Goal: Entertainment & Leisure: Consume media (video, audio)

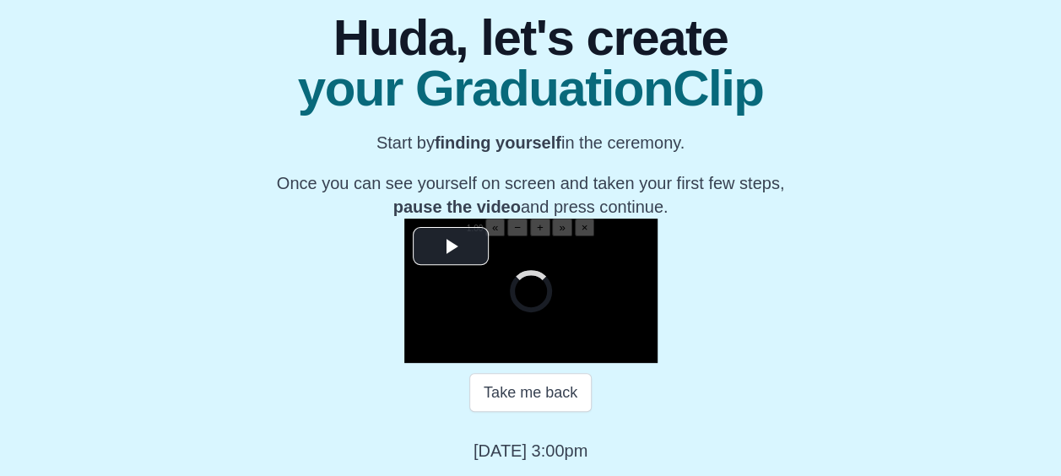
scroll to position [294, 0]
click at [451, 246] on span "Video Player" at bounding box center [451, 246] width 0 height 0
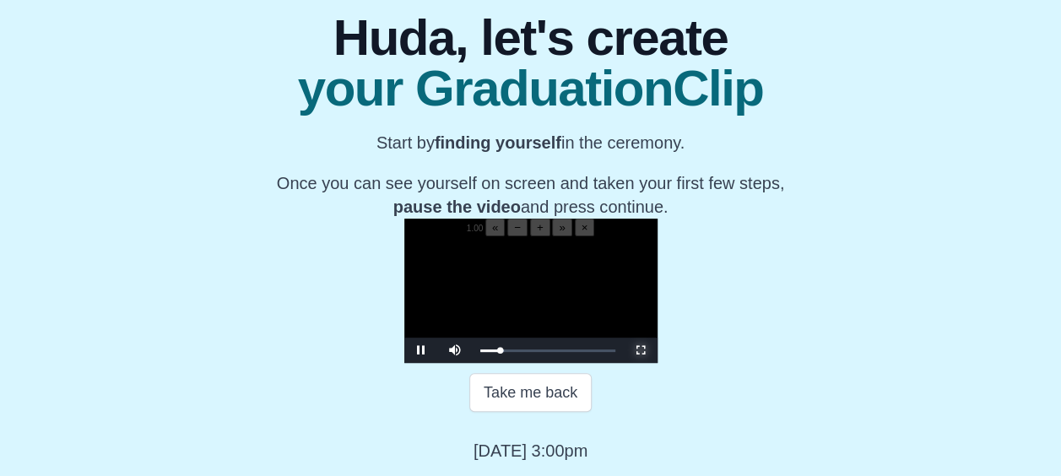
click at [640, 350] on span "Video Player" at bounding box center [640, 350] width 0 height 0
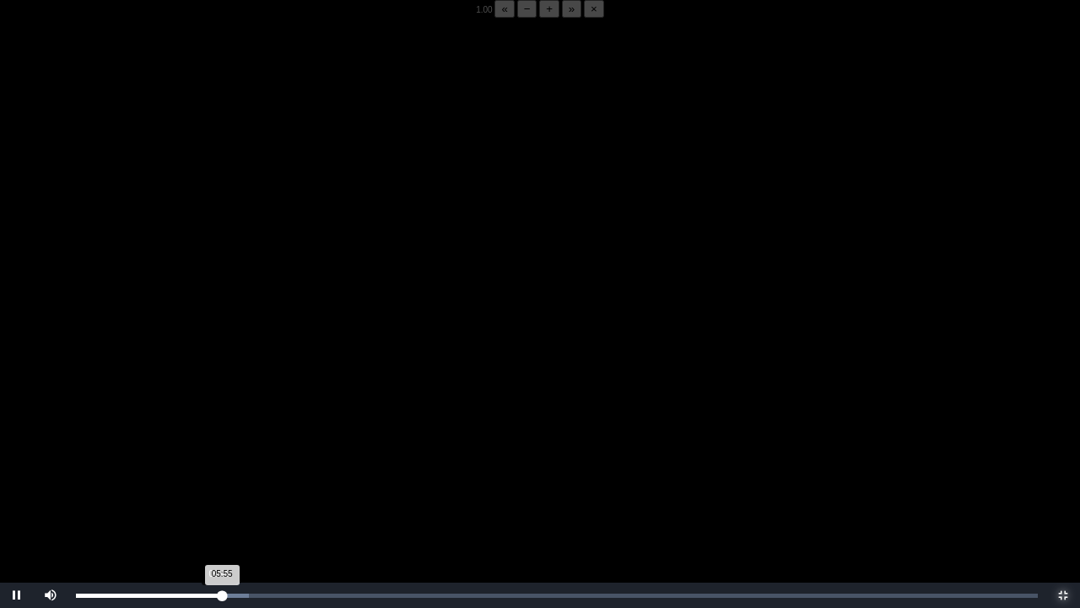
click at [219, 475] on div "05:55 Progress : 0%" at bounding box center [149, 595] width 146 height 4
click at [219, 475] on div "05:54 Progress : 0%" at bounding box center [149, 595] width 146 height 4
click at [218, 475] on div "05:44 Progress : 0%" at bounding box center [149, 595] width 146 height 4
click at [220, 475] on div "05:53 Progress : 0%" at bounding box center [148, 595] width 145 height 4
click at [218, 475] on div "05:51 Progress : 0%" at bounding box center [148, 595] width 144 height 4
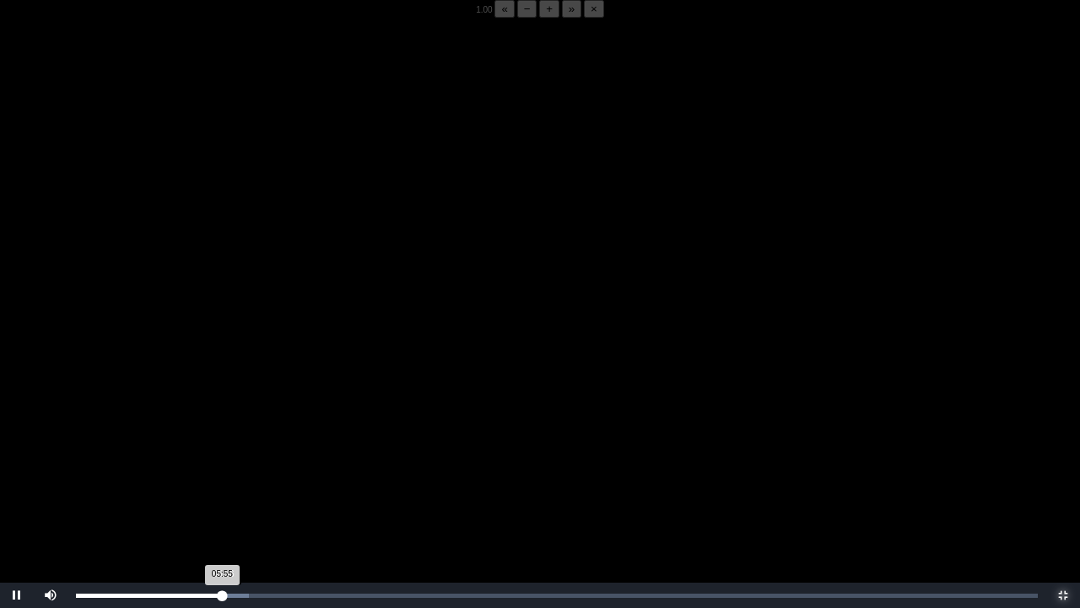
click at [222, 475] on div "05:55 Progress : 0%" at bounding box center [149, 595] width 146 height 4
click at [218, 475] on div "05:57 Progress : 0%" at bounding box center [149, 595] width 147 height 4
click at [219, 475] on div "05:54 Progress : 0%" at bounding box center [147, 595] width 143 height 4
click at [217, 475] on div "05:42 Progress : 0%" at bounding box center [146, 595] width 141 height 4
click at [517, 18] on button "−" at bounding box center [527, 9] width 20 height 18
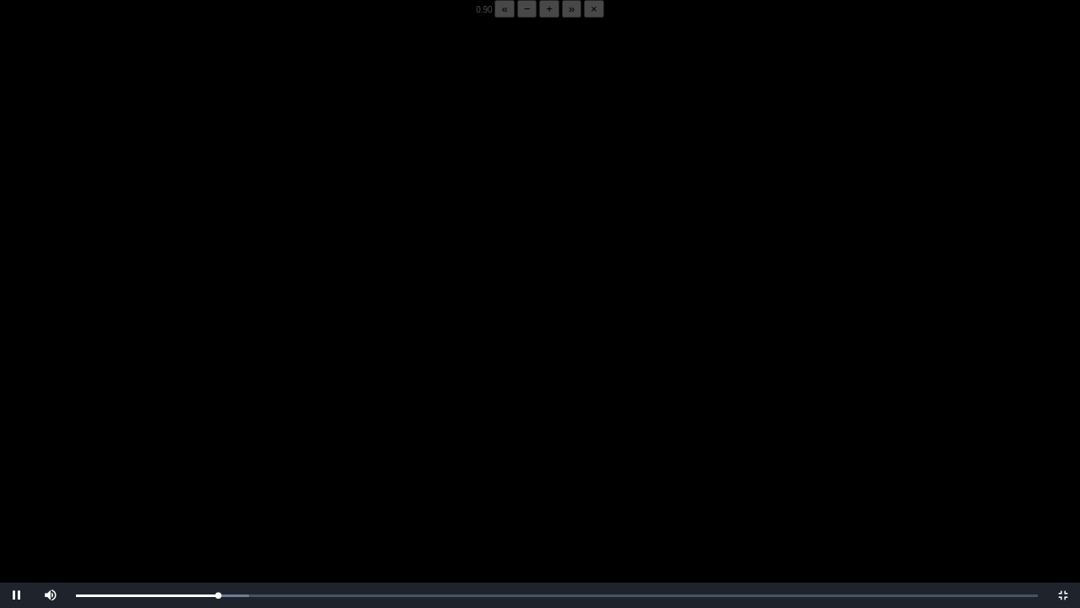
click at [517, 18] on button "−" at bounding box center [527, 9] width 20 height 18
click at [172, 281] on video "Video Player" at bounding box center [540, 322] width 1080 height 608
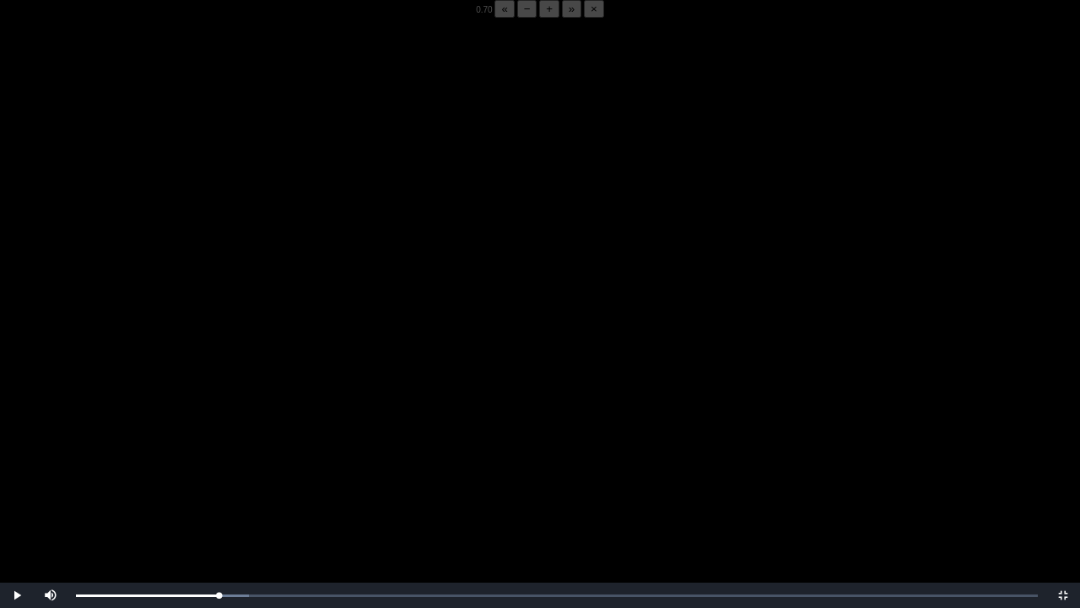
click at [172, 281] on video "Video Player" at bounding box center [540, 322] width 1080 height 608
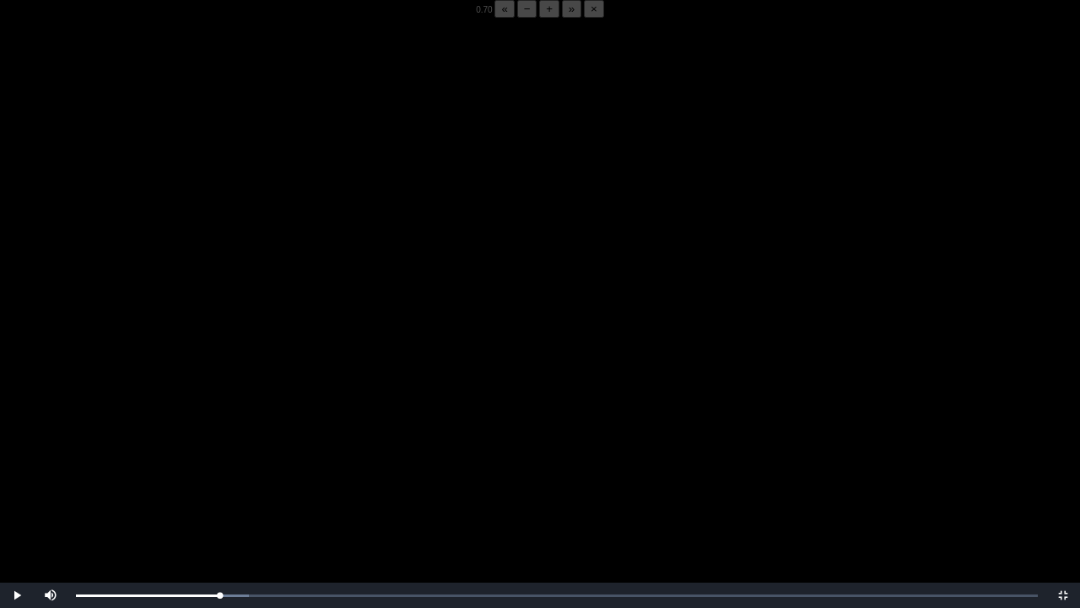
click at [172, 281] on video "Video Player" at bounding box center [540, 322] width 1080 height 608
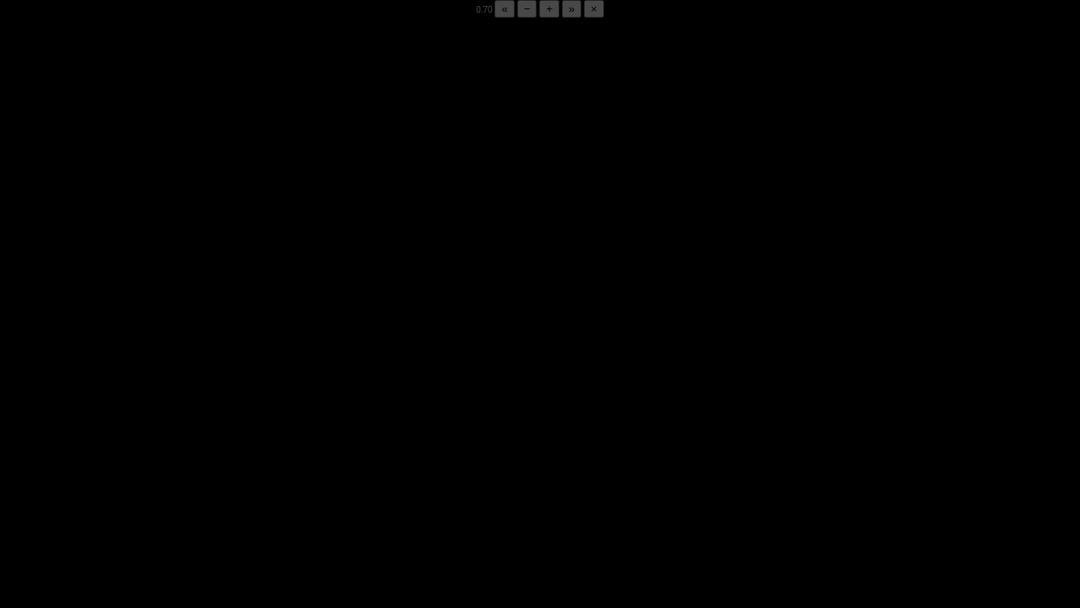
click at [172, 281] on video "Video Player" at bounding box center [540, 322] width 1080 height 608
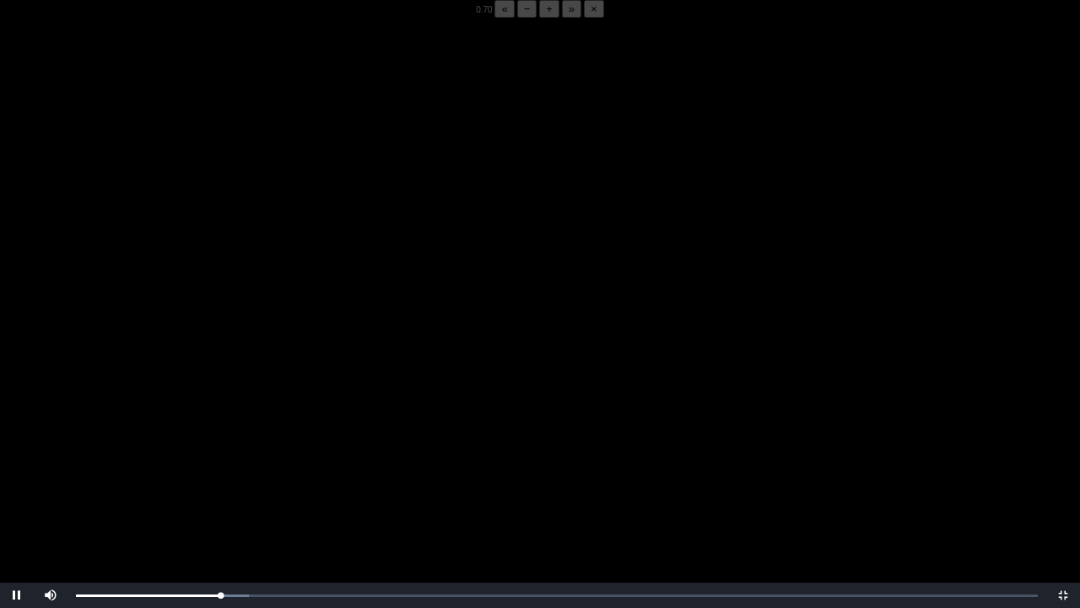
click at [172, 281] on video "Video Player" at bounding box center [540, 322] width 1080 height 608
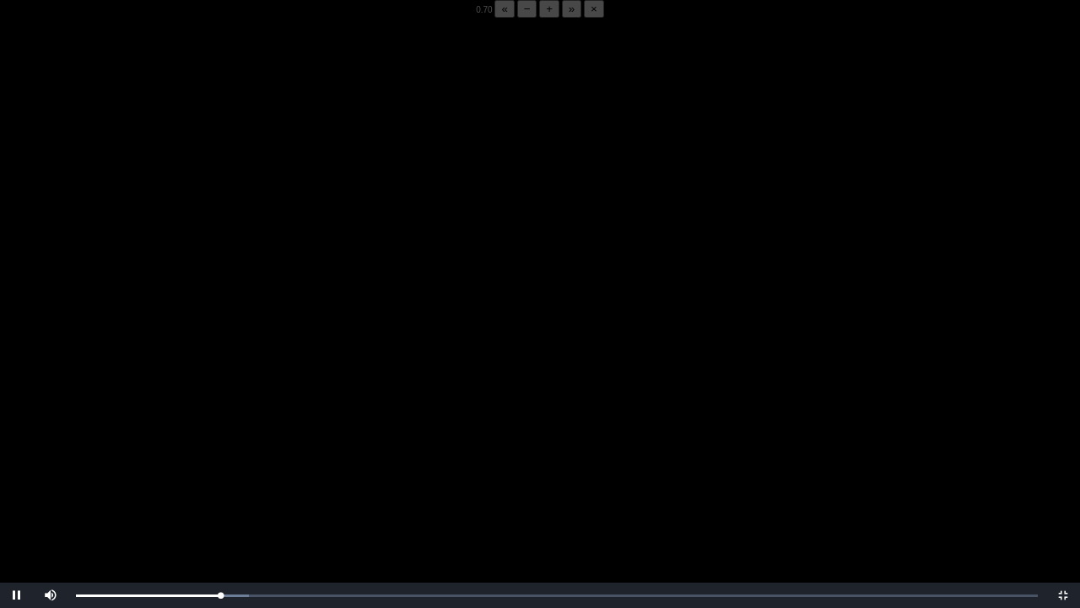
click at [172, 281] on video "Video Player" at bounding box center [540, 322] width 1080 height 608
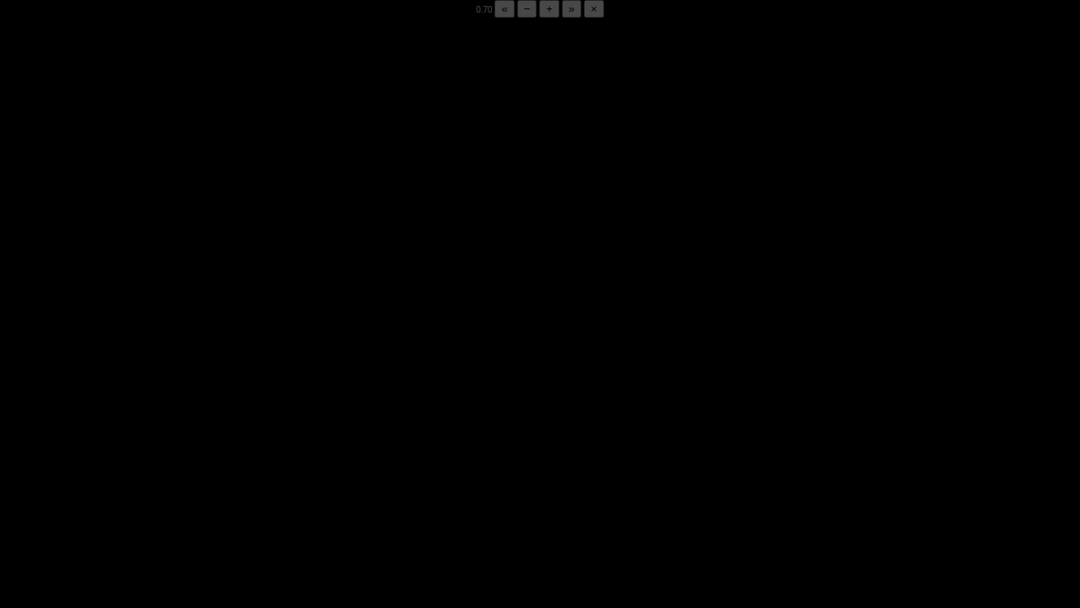
click at [172, 281] on video "Video Player" at bounding box center [540, 322] width 1080 height 608
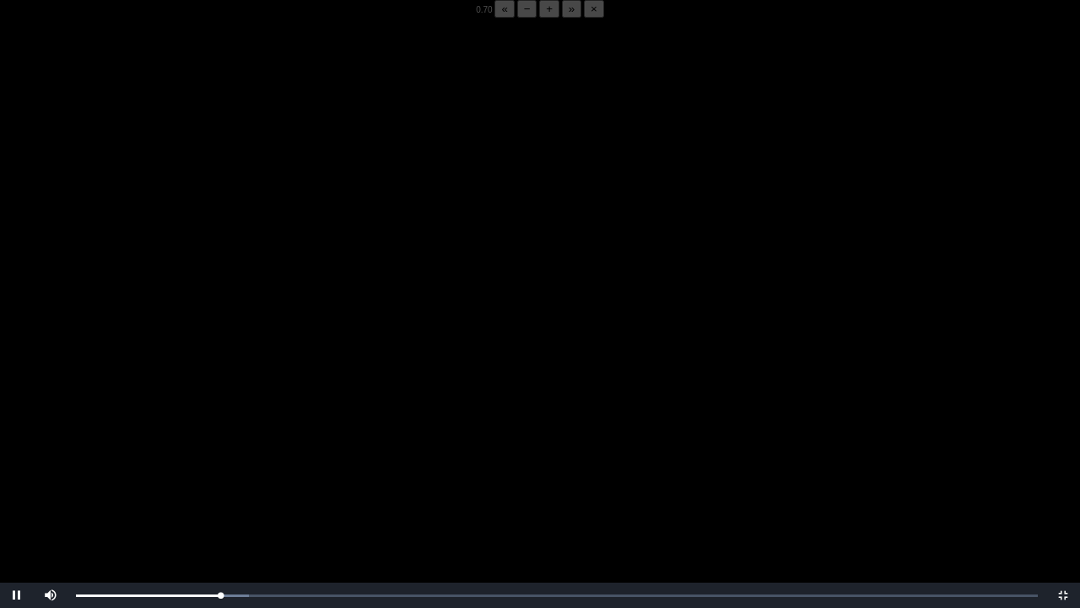
click at [172, 281] on video "Video Player" at bounding box center [540, 322] width 1080 height 608
click at [17, 475] on span "Video Player" at bounding box center [17, 595] width 0 height 0
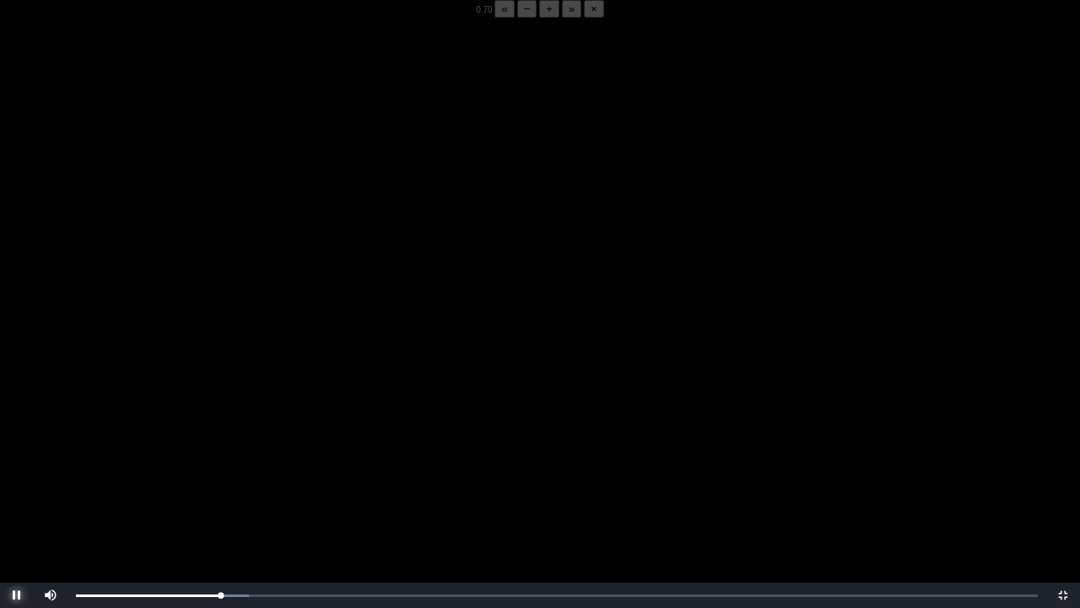
click at [17, 475] on span "Video Player" at bounding box center [17, 595] width 0 height 0
drag, startPoint x: 20, startPoint y: 592, endPoint x: 197, endPoint y: 457, distance: 222.8
click at [197, 457] on video "Video Player" at bounding box center [540, 322] width 1080 height 608
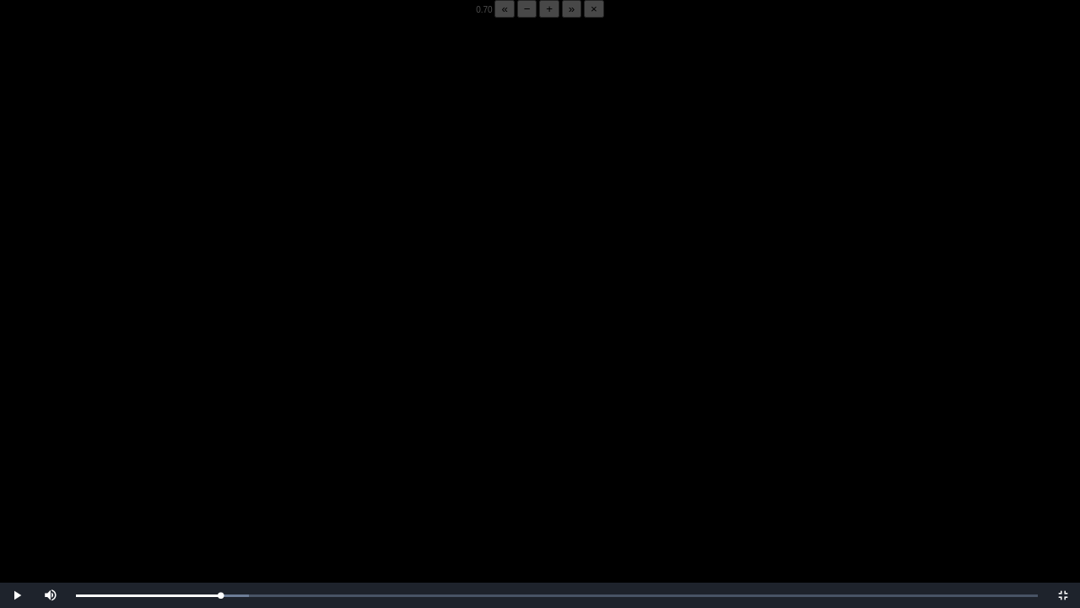
click at [197, 457] on video "Video Player" at bounding box center [540, 322] width 1080 height 608
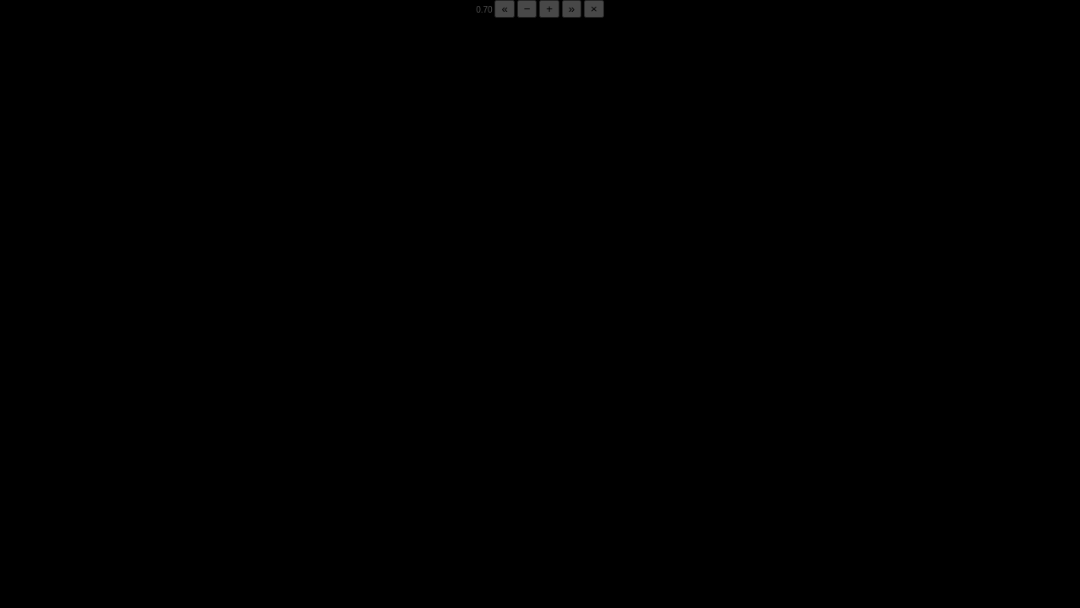
click at [197, 457] on video "Video Player" at bounding box center [540, 322] width 1080 height 608
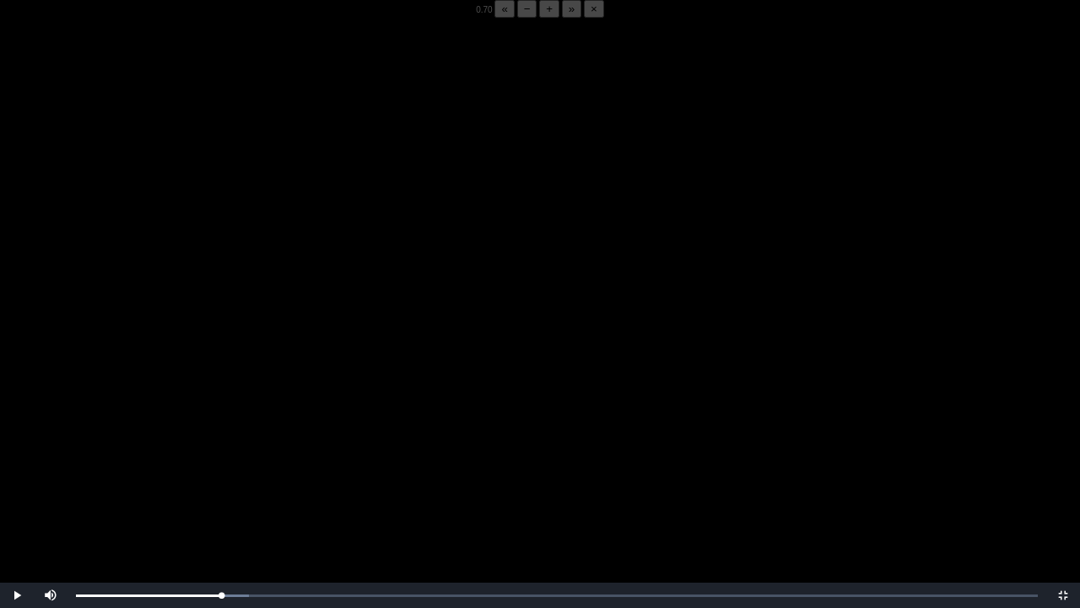
click at [197, 457] on video "Video Player" at bounding box center [540, 322] width 1080 height 608
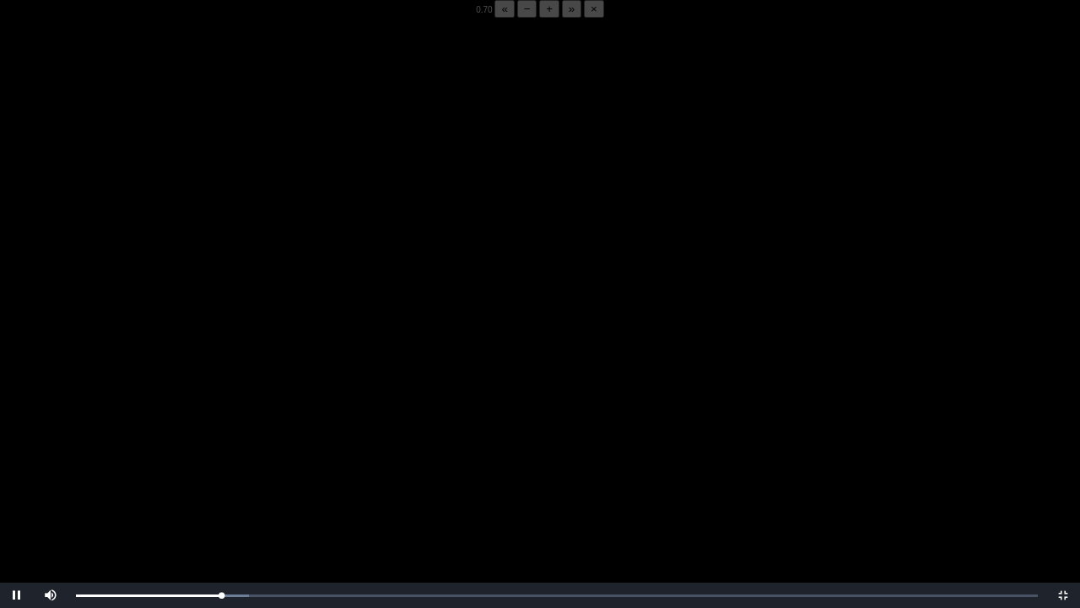
click at [197, 457] on video "Video Player" at bounding box center [540, 322] width 1080 height 608
click at [221, 475] on div "05:53 Progress : 0%" at bounding box center [148, 595] width 145 height 4
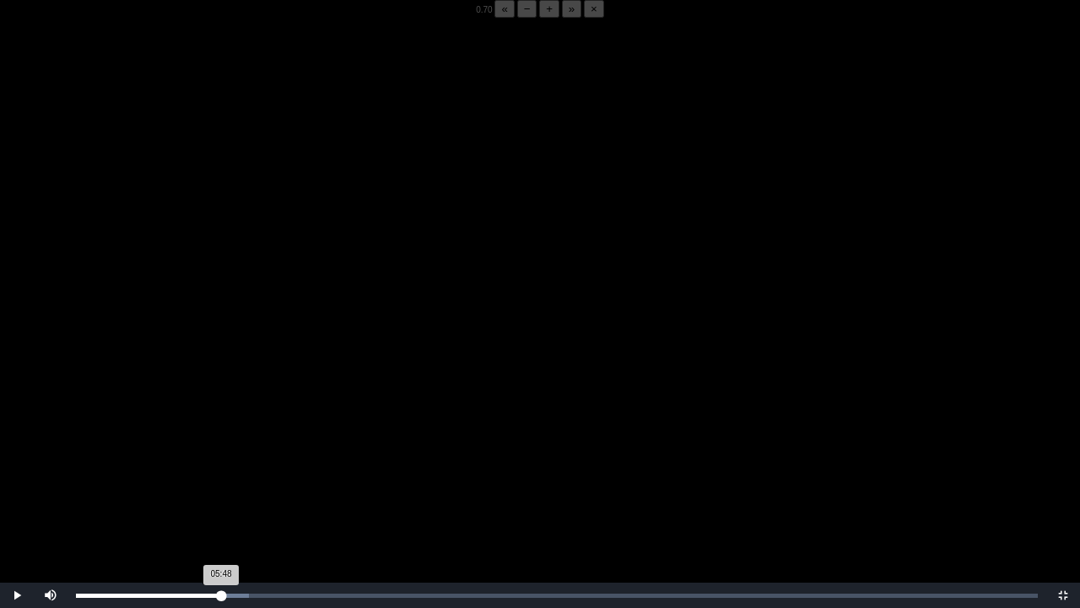
click at [219, 475] on div "05:48 Progress : 0%" at bounding box center [148, 595] width 145 height 4
click at [284, 410] on video "Video Player" at bounding box center [540, 322] width 1080 height 608
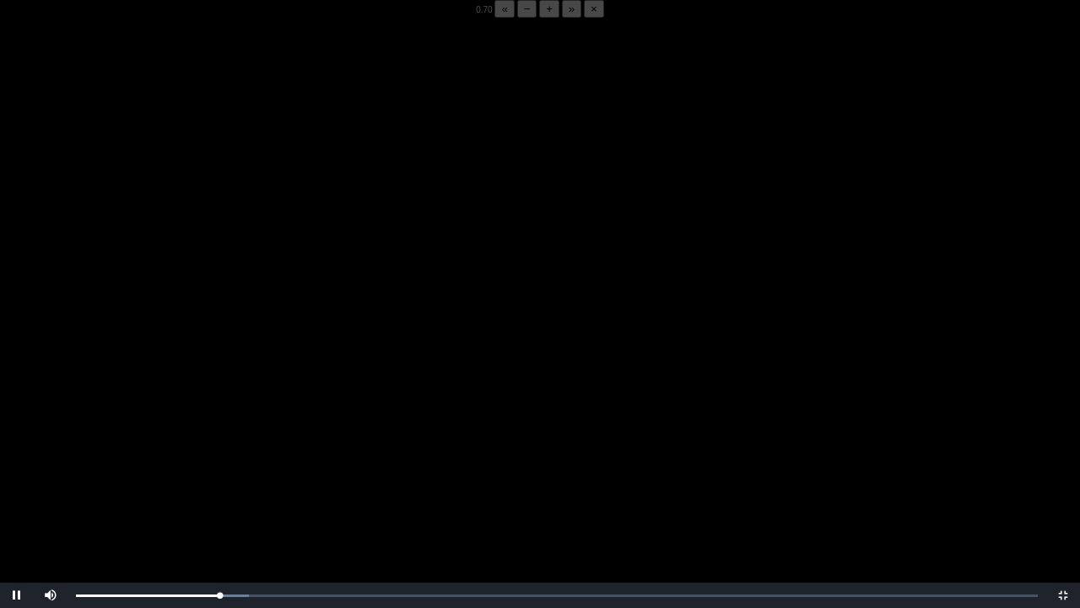
click at [284, 410] on video "Video Player" at bounding box center [540, 322] width 1080 height 608
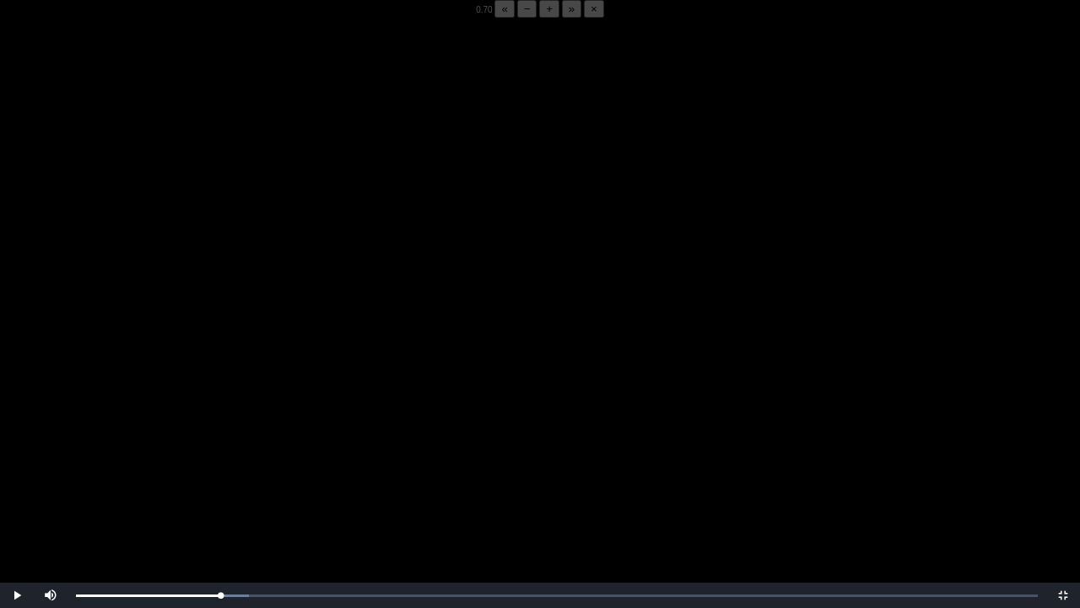
click at [284, 410] on video "Video Player" at bounding box center [540, 322] width 1080 height 608
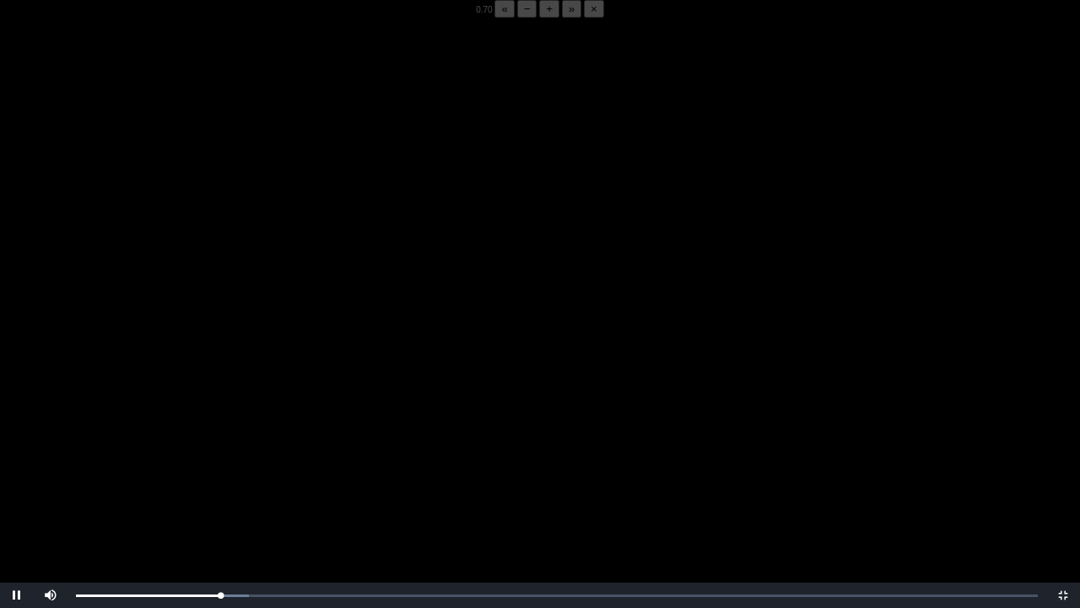
click at [284, 410] on video "Video Player" at bounding box center [540, 322] width 1080 height 608
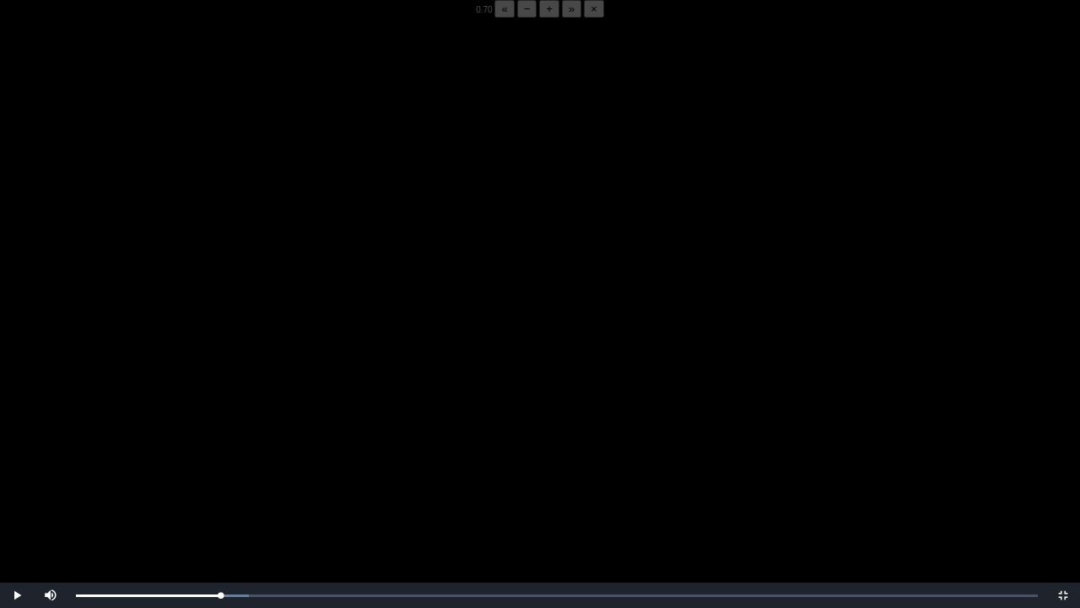
click at [284, 410] on video "Video Player" at bounding box center [540, 322] width 1080 height 608
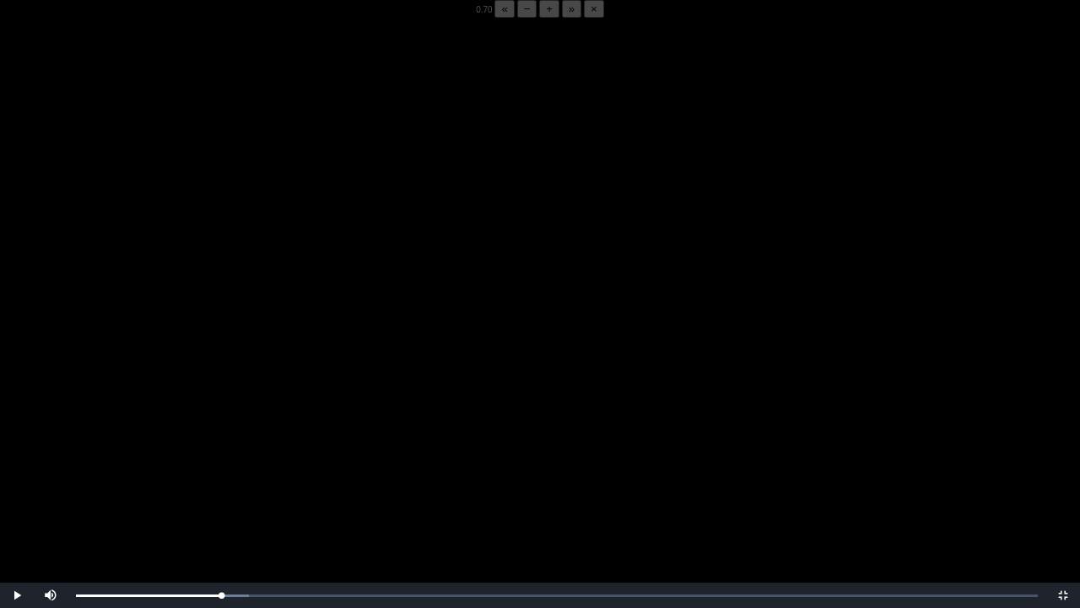
click at [284, 410] on video "Video Player" at bounding box center [540, 322] width 1080 height 608
click at [218, 475] on div "05:44 Progress : 0%" at bounding box center [148, 595] width 145 height 4
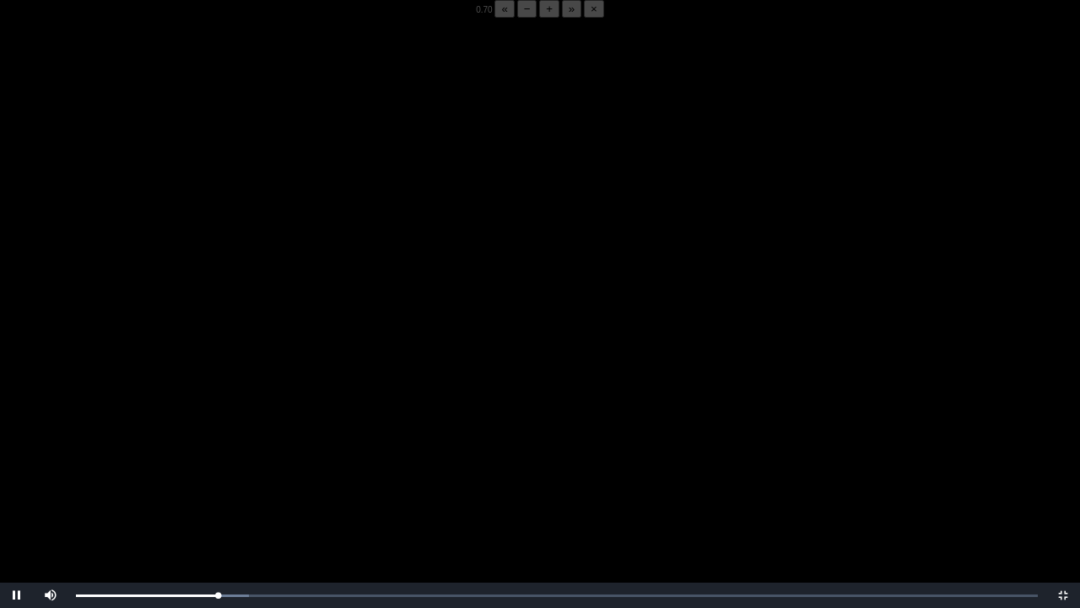
click at [270, 475] on video "Video Player" at bounding box center [540, 322] width 1080 height 608
click at [219, 475] on div "05:48 Progress : 0%" at bounding box center [147, 595] width 143 height 4
click at [219, 475] on div "05:46 Progress : 0%" at bounding box center [147, 595] width 143 height 4
click at [217, 475] on div "05:42 Progress : 0%" at bounding box center [146, 595] width 141 height 4
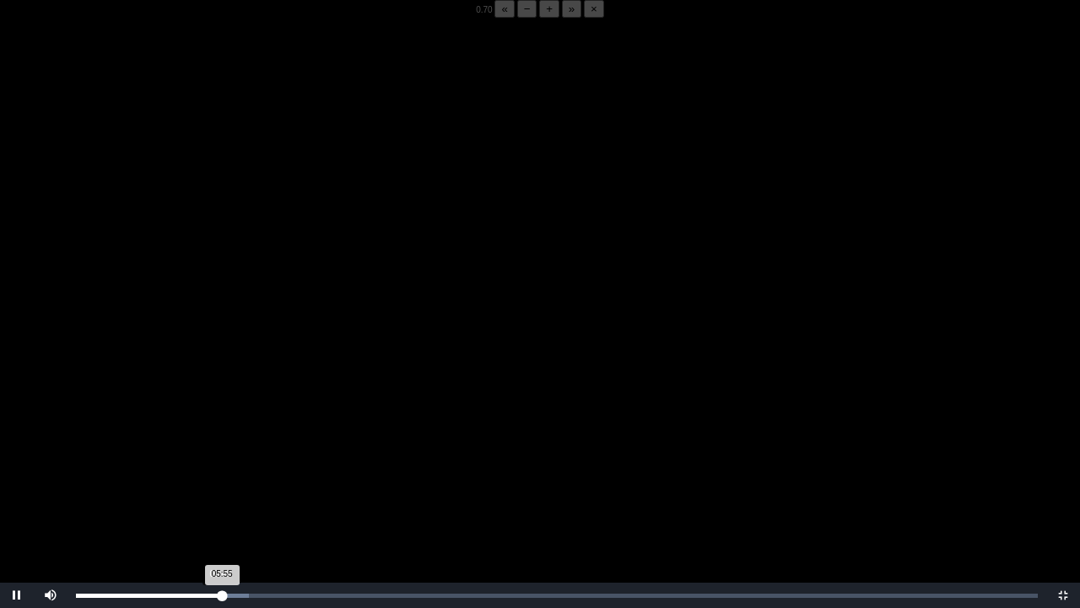
click at [219, 475] on div "05:55 Progress : 0%" at bounding box center [149, 595] width 146 height 4
click at [218, 475] on div "05:44 Progress : 0%" at bounding box center [147, 595] width 142 height 4
click at [331, 406] on video "Video Player" at bounding box center [540, 322] width 1080 height 608
click at [340, 420] on video "Video Player" at bounding box center [540, 322] width 1080 height 608
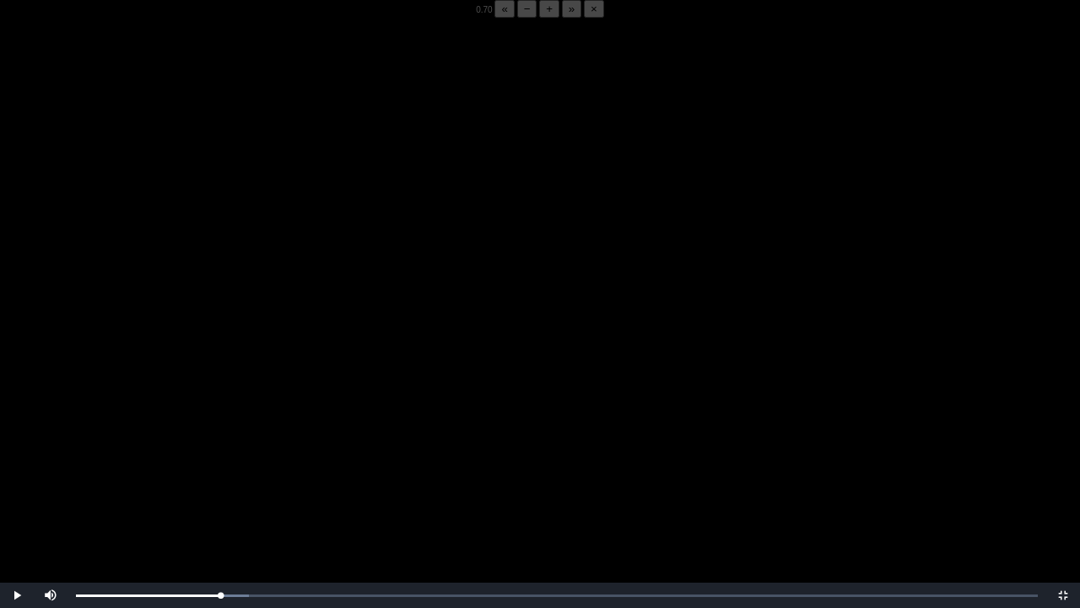
click at [340, 420] on video "Video Player" at bounding box center [540, 322] width 1080 height 608
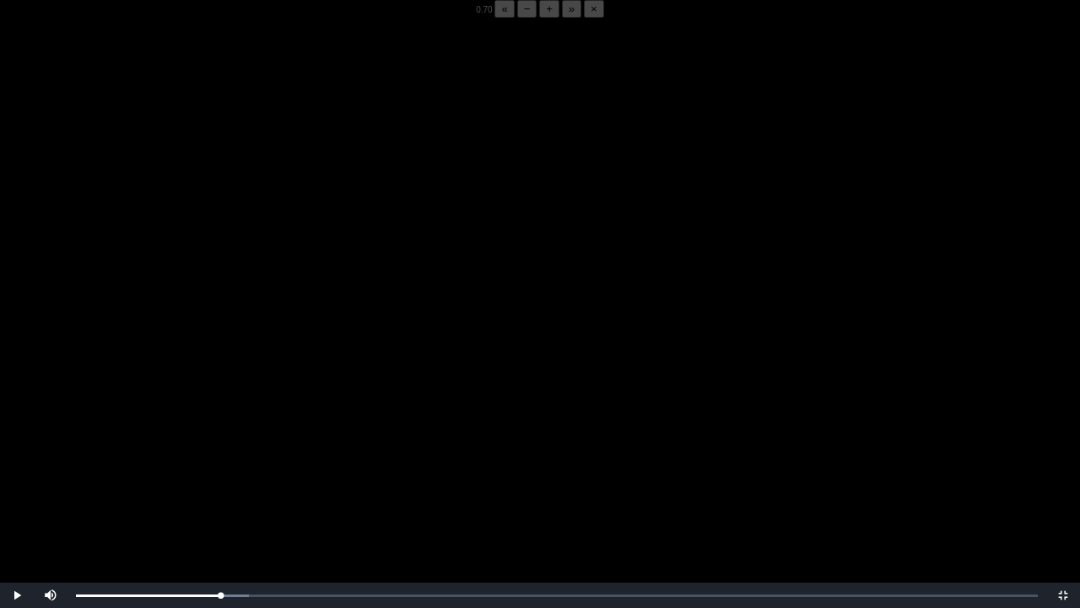
click at [340, 420] on video "Video Player" at bounding box center [540, 322] width 1080 height 608
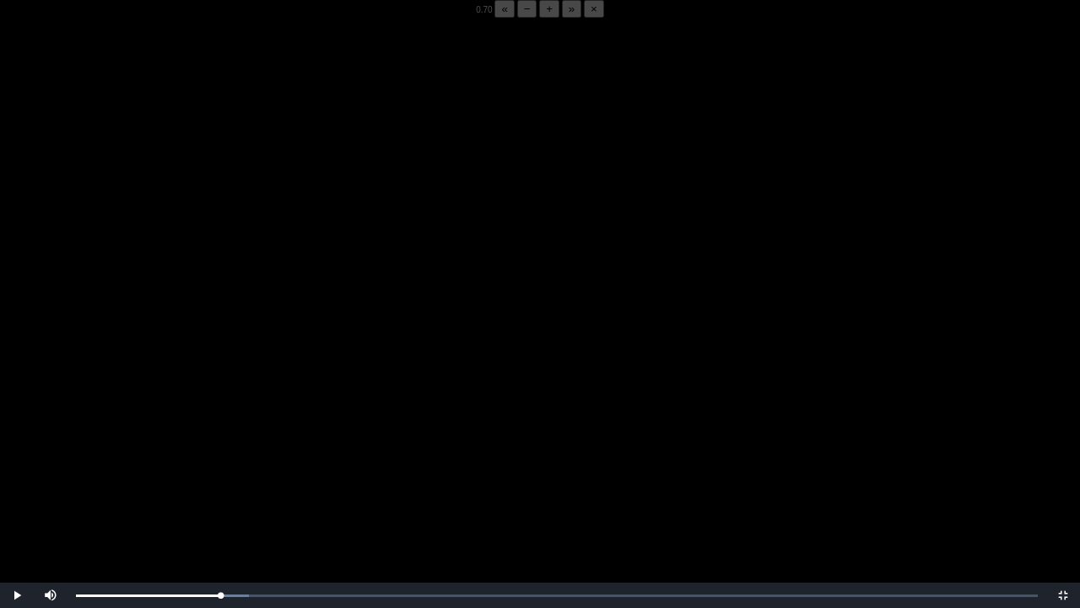
click at [340, 420] on video "Video Player" at bounding box center [540, 322] width 1080 height 608
click at [364, 365] on video "Video Player" at bounding box center [540, 322] width 1080 height 608
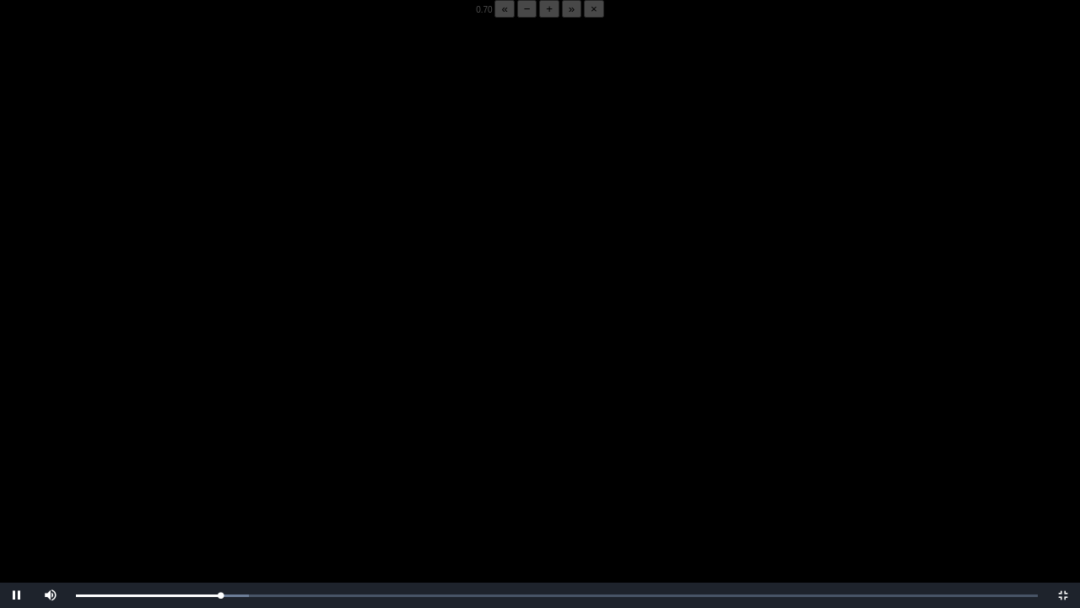
click at [364, 365] on video "Video Player" at bounding box center [540, 322] width 1080 height 608
click at [243, 371] on video "Video Player" at bounding box center [540, 322] width 1080 height 608
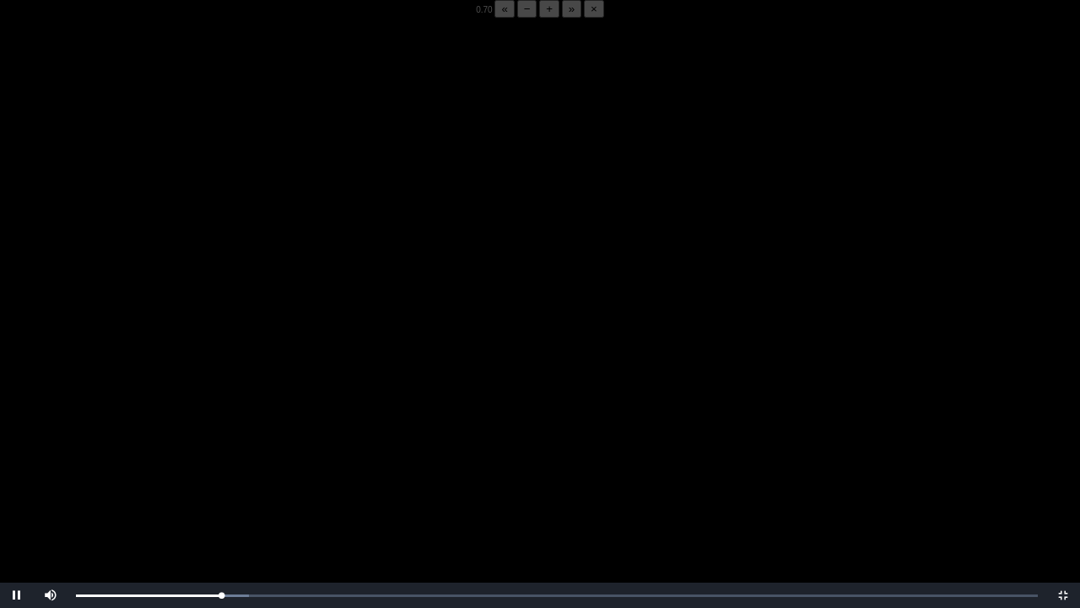
click at [243, 370] on video "Video Player" at bounding box center [540, 322] width 1080 height 608
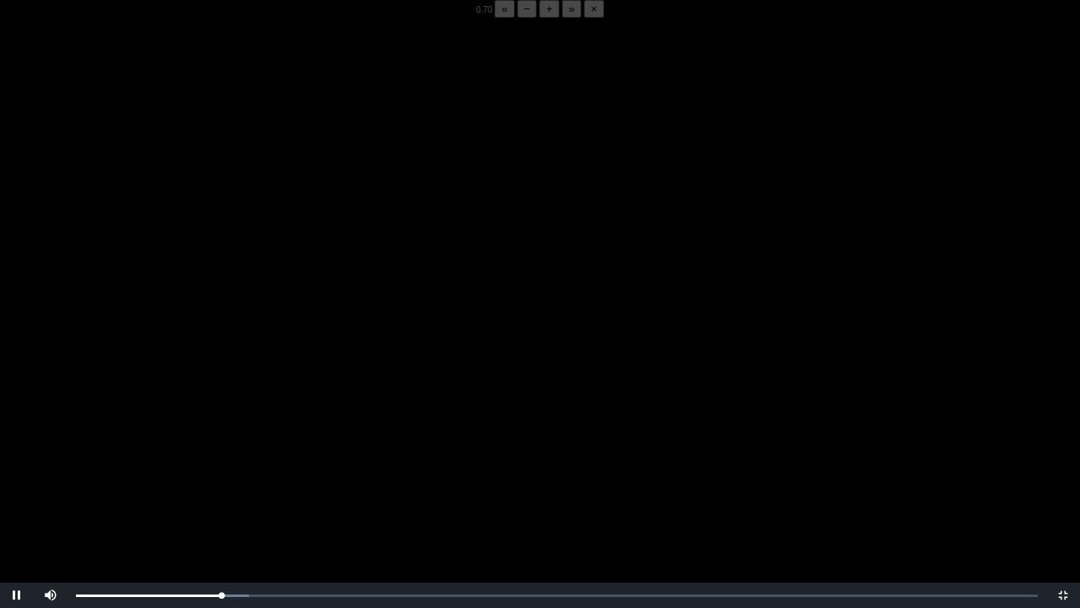
click at [243, 370] on video "Video Player" at bounding box center [540, 322] width 1080 height 608
click at [219, 475] on div "05:53 Progress : 0%" at bounding box center [148, 595] width 145 height 4
click at [237, 475] on video "Video Player" at bounding box center [540, 322] width 1080 height 608
click at [357, 449] on video "Video Player" at bounding box center [540, 322] width 1080 height 608
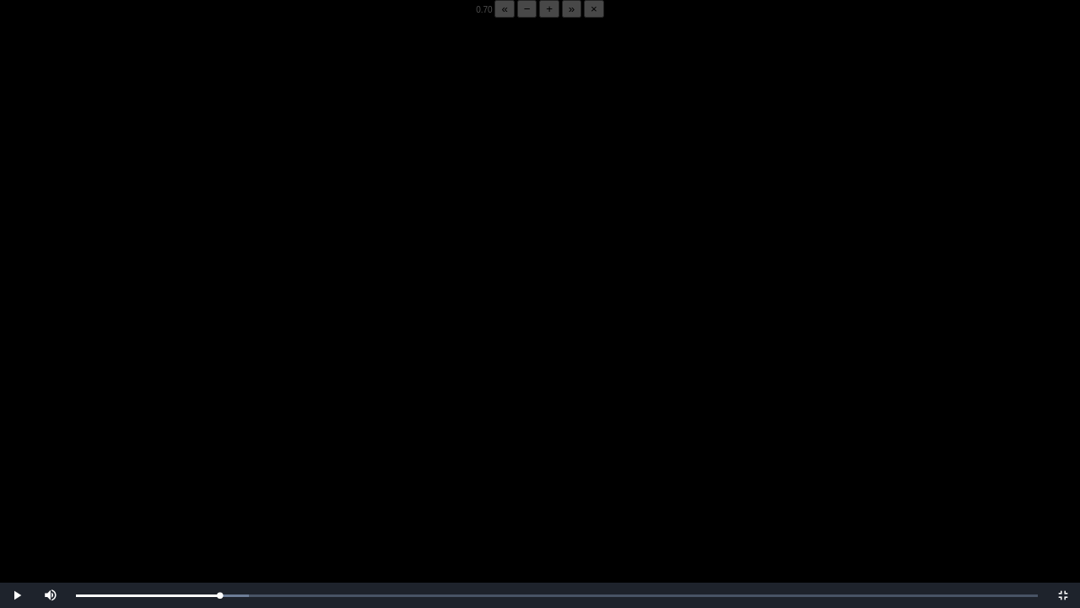
click at [357, 449] on video "Video Player" at bounding box center [540, 322] width 1080 height 608
click at [442, 300] on video "Video Player" at bounding box center [540, 322] width 1080 height 608
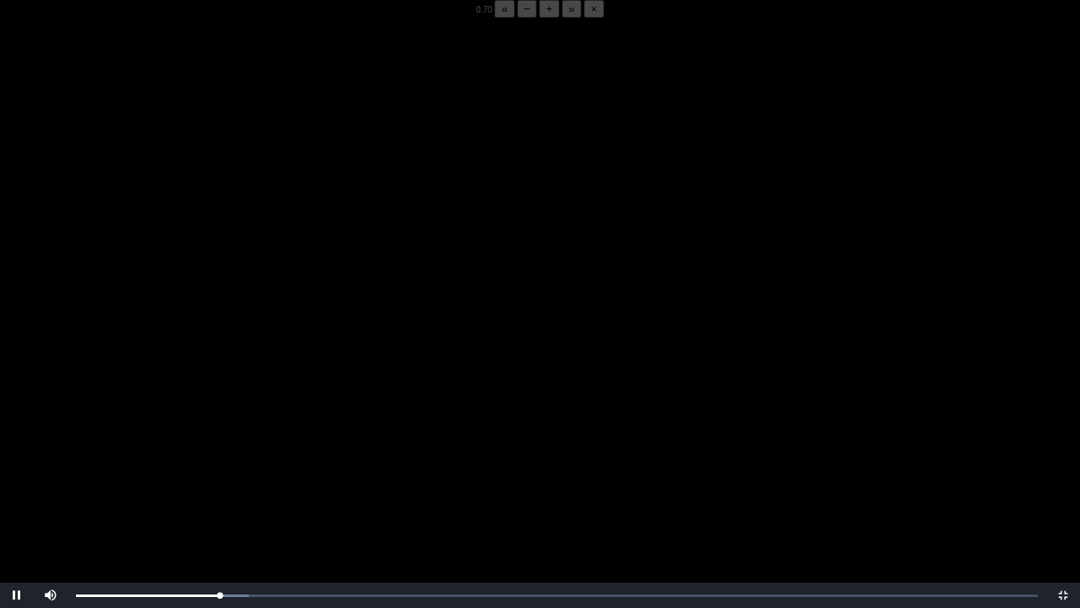
click at [442, 300] on video "Video Player" at bounding box center [540, 322] width 1080 height 608
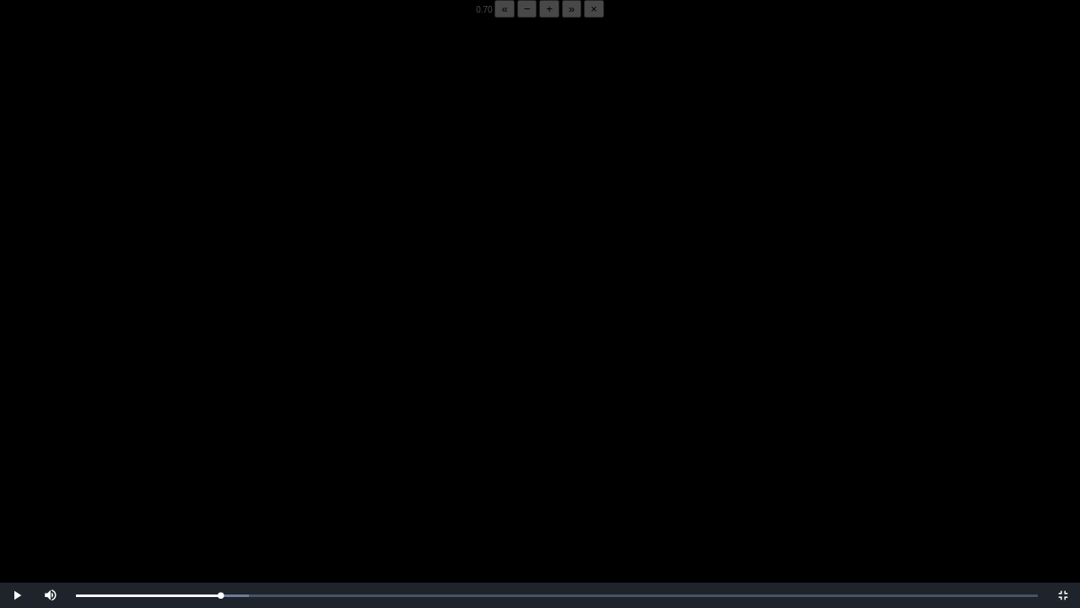
click at [442, 300] on video "Video Player" at bounding box center [540, 322] width 1080 height 608
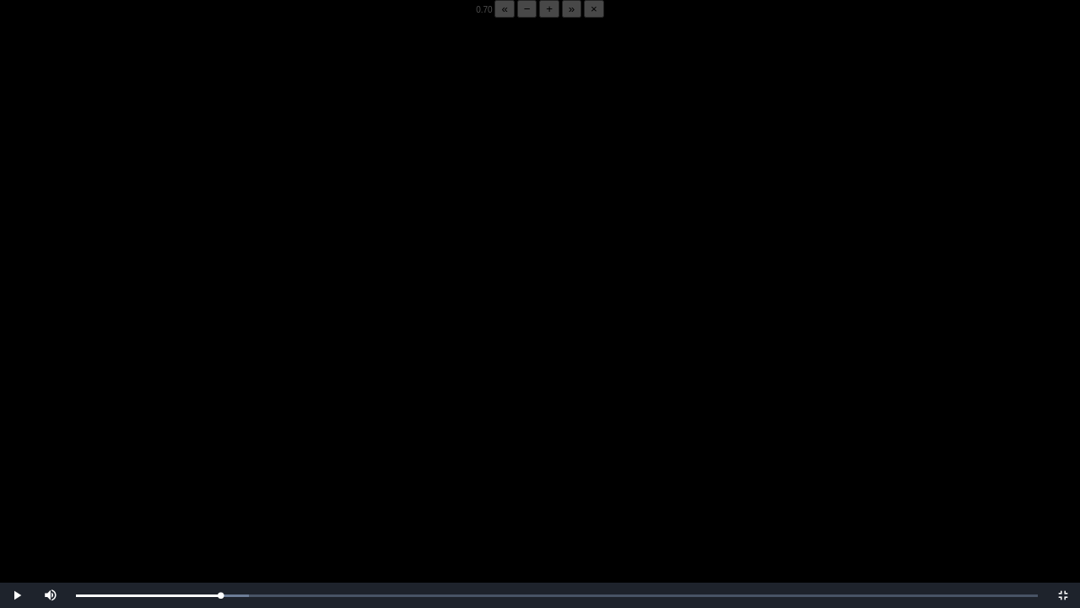
click at [442, 300] on video "Video Player" at bounding box center [540, 322] width 1080 height 608
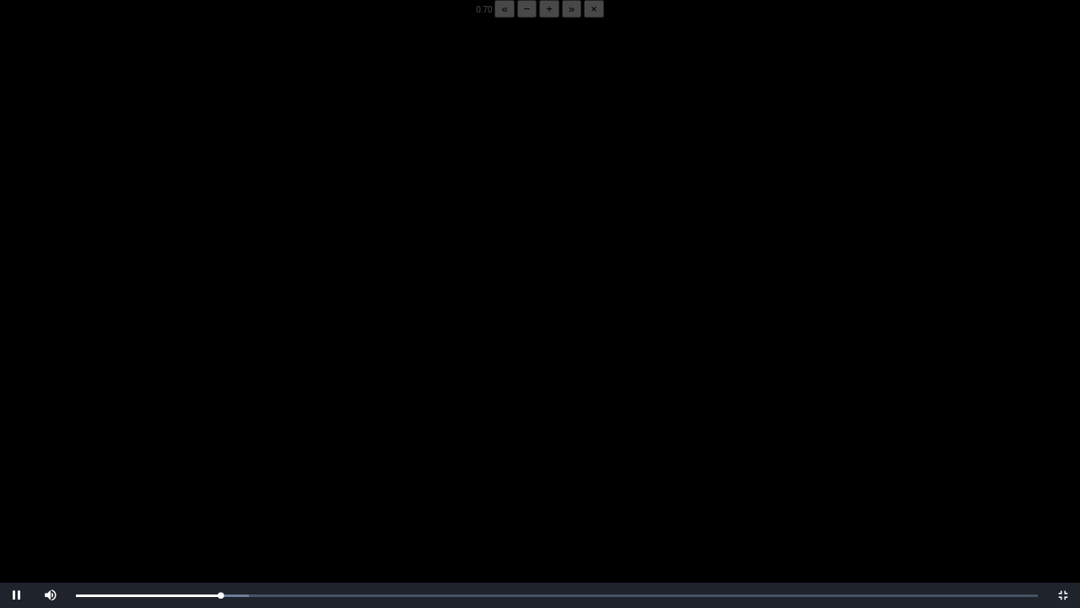
click at [442, 300] on video "Video Player" at bounding box center [540, 322] width 1080 height 608
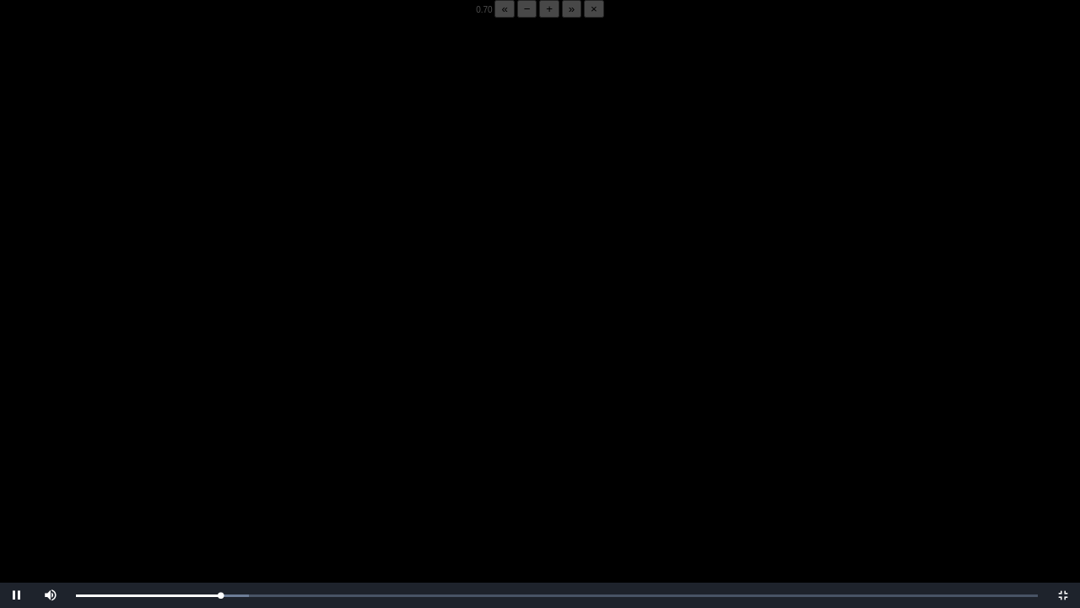
click at [442, 300] on video "Video Player" at bounding box center [540, 322] width 1080 height 608
click at [216, 475] on div "05:40 Progress : 0%" at bounding box center [146, 595] width 140 height 4
click at [272, 475] on video "Video Player" at bounding box center [540, 322] width 1080 height 608
click at [367, 453] on video "Video Player" at bounding box center [540, 322] width 1080 height 608
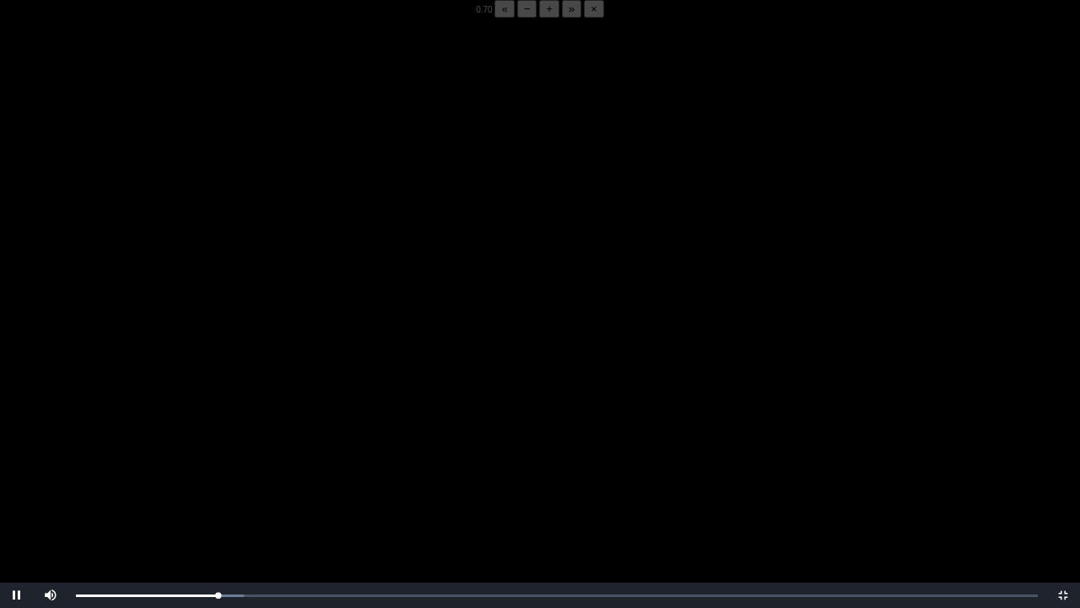
click at [367, 453] on video "Video Player" at bounding box center [540, 322] width 1080 height 608
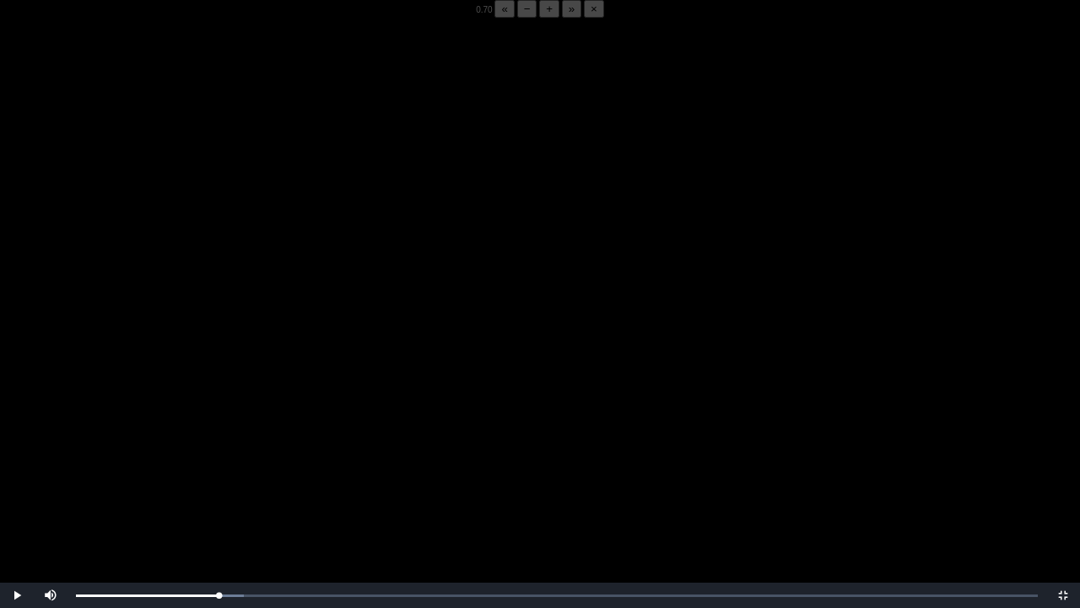
click at [367, 453] on video "Video Player" at bounding box center [540, 322] width 1080 height 608
click at [218, 475] on div "Loaded : 0% 05:44 05:44 Progress : 0%" at bounding box center [557, 594] width 979 height 25
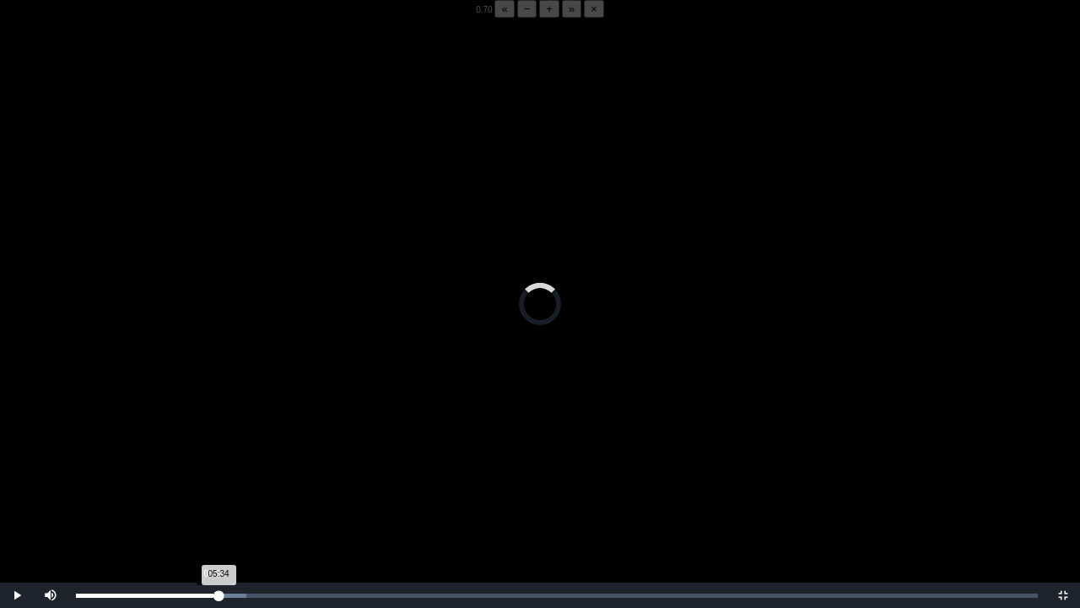
click at [213, 475] on div "05:34 Progress : 0%" at bounding box center [147, 595] width 143 height 4
click at [220, 475] on div "05:50 Progress : 0%" at bounding box center [148, 595] width 144 height 4
click at [221, 475] on div "05:52 Progress : 0%" at bounding box center [148, 595] width 145 height 4
click at [218, 475] on div "05:44 Progress : 0%" at bounding box center [147, 595] width 142 height 4
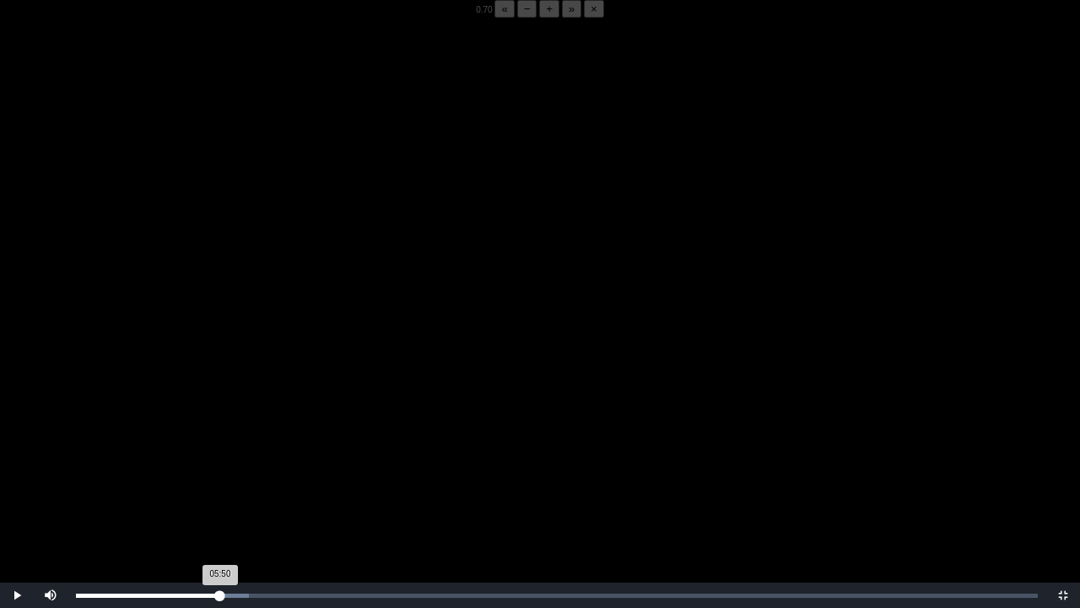
click at [220, 475] on div "05:50 Progress : 0%" at bounding box center [148, 595] width 144 height 4
click at [219, 475] on div "05:48 Progress : 0%" at bounding box center [147, 595] width 143 height 4
click at [220, 475] on div "05:50 Progress : 0%" at bounding box center [148, 595] width 144 height 4
click at [221, 475] on div "05:52 Progress : 0%" at bounding box center [148, 595] width 145 height 4
click at [539, 18] on button "+" at bounding box center [549, 9] width 20 height 18
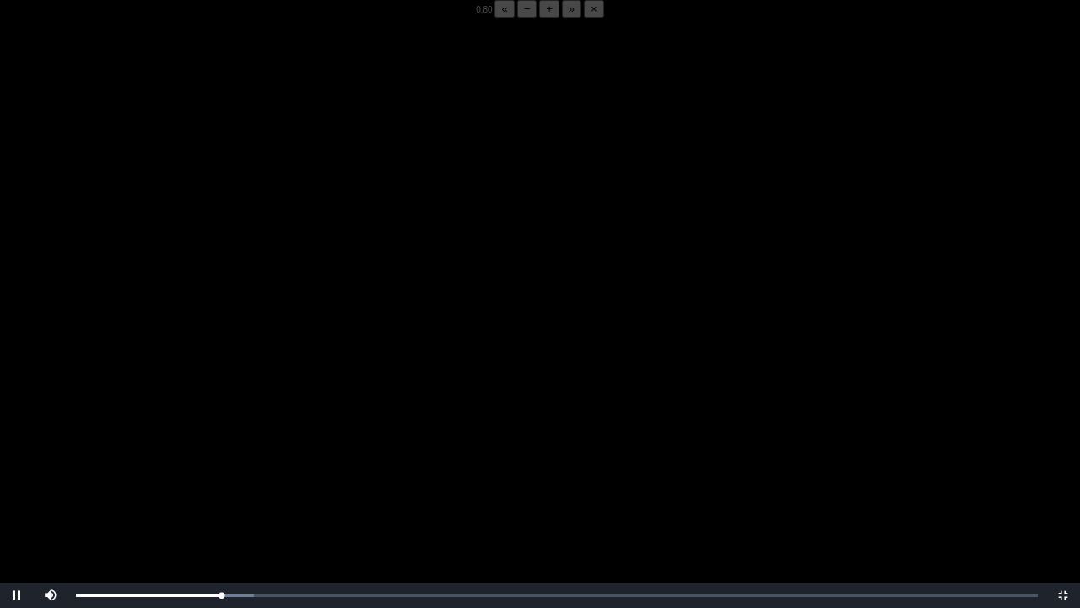
click at [539, 18] on button "+" at bounding box center [549, 9] width 20 height 18
click at [517, 18] on button "−" at bounding box center [527, 9] width 20 height 18
click at [219, 475] on div "05:57 Progress : 0%" at bounding box center [149, 595] width 147 height 4
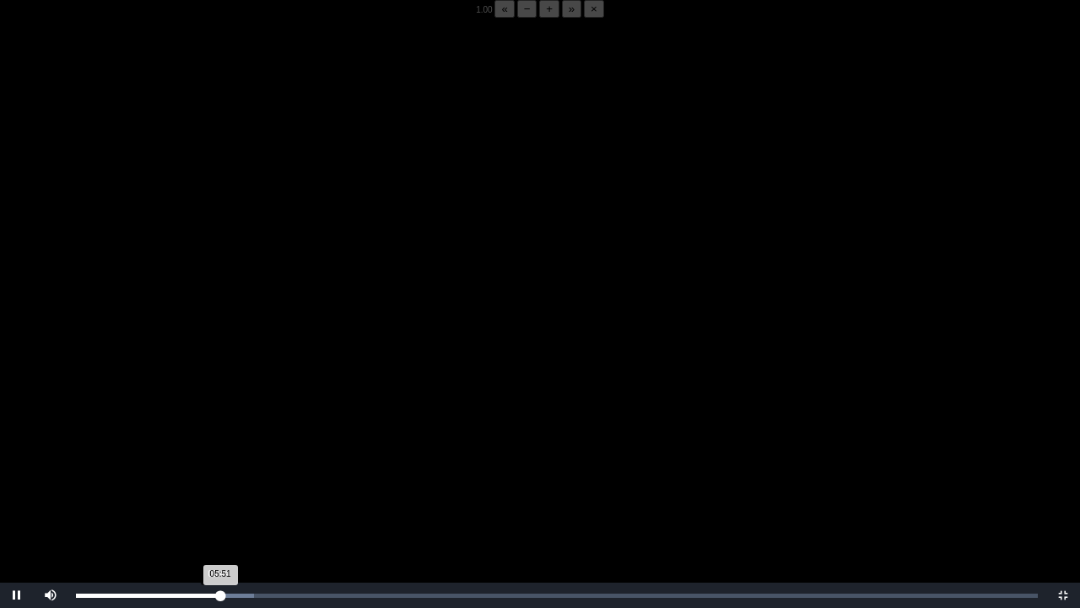
click at [218, 475] on div "05:51 Progress : 0%" at bounding box center [148, 595] width 144 height 4
click at [218, 475] on div "05:50 Progress : 0%" at bounding box center [148, 595] width 144 height 4
click at [218, 475] on div "Loaded : 0% 05:44 05:50 Progress : 0%" at bounding box center [557, 594] width 979 height 25
click at [245, 453] on video "Video Player" at bounding box center [540, 322] width 1080 height 608
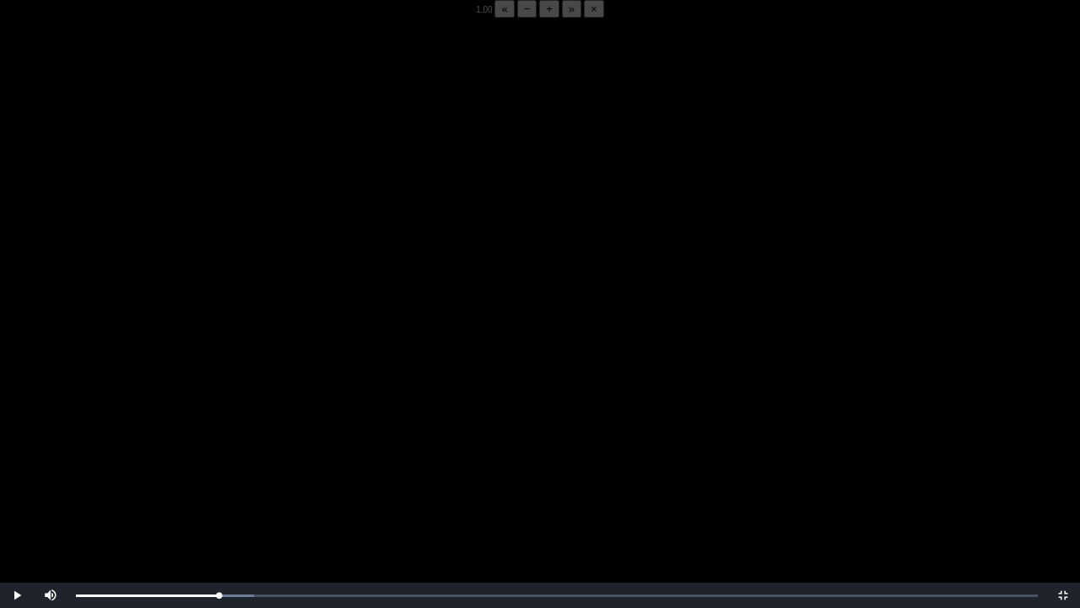
click at [245, 453] on video "Video Player" at bounding box center [540, 322] width 1080 height 608
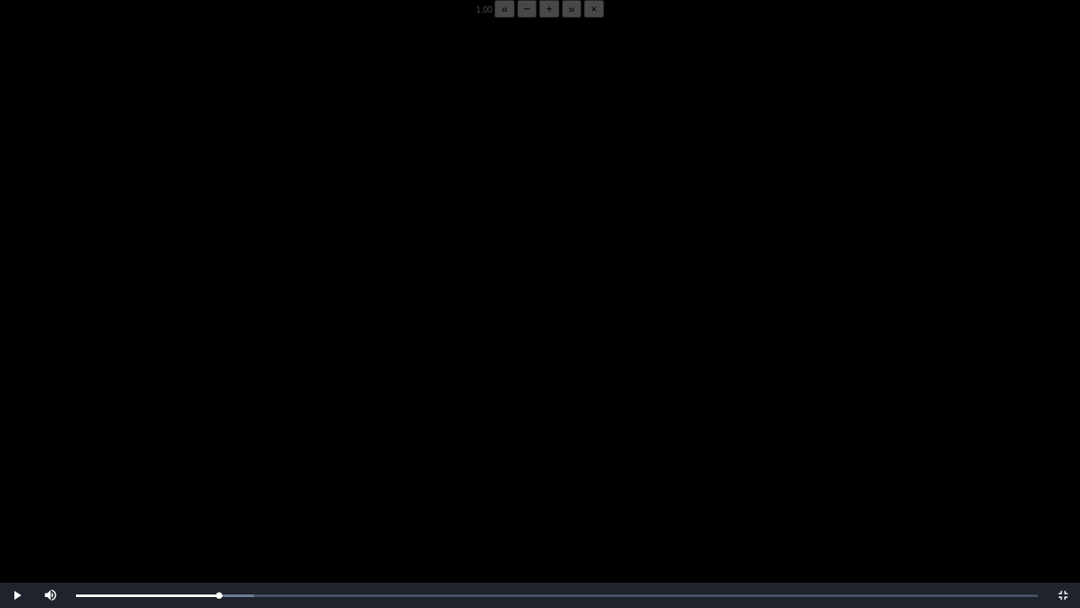
click at [245, 453] on video "Video Player" at bounding box center [540, 322] width 1080 height 608
click at [273, 420] on video "Video Player" at bounding box center [540, 322] width 1080 height 608
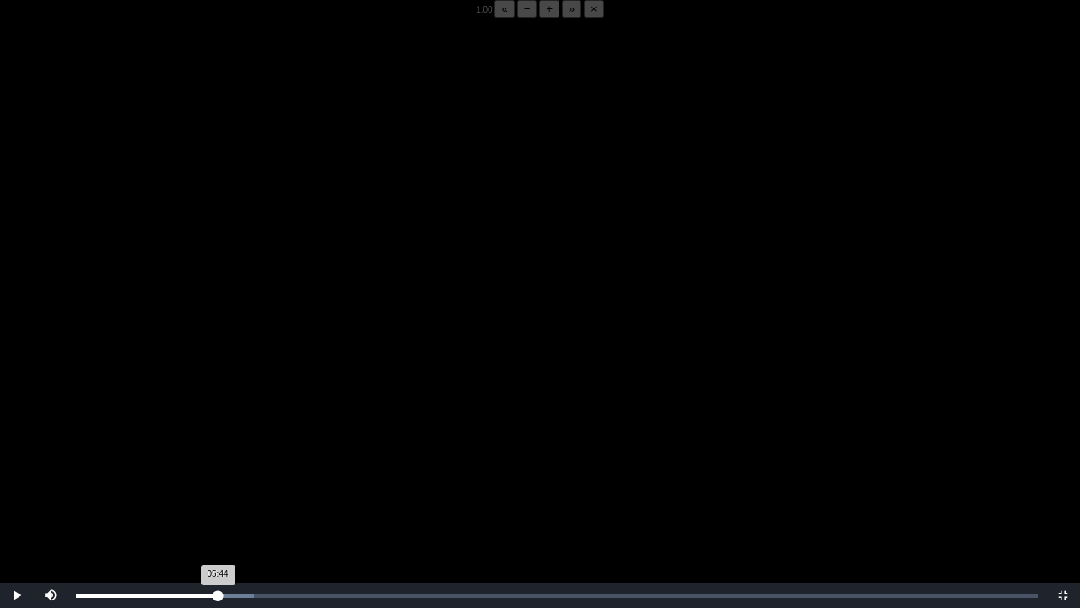
click at [218, 475] on div "05:44 Progress : 0%" at bounding box center [147, 595] width 142 height 4
click at [219, 475] on div "Loaded : 0% 05:46 05:53 Progress : 0%" at bounding box center [557, 594] width 979 height 25
click at [219, 475] on div "05:46 Progress : 0%" at bounding box center [147, 595] width 143 height 4
click at [218, 475] on div "05:44 Progress : 0%" at bounding box center [147, 595] width 142 height 4
click at [220, 475] on div "05:51 Progress : 0%" at bounding box center [148, 595] width 144 height 4
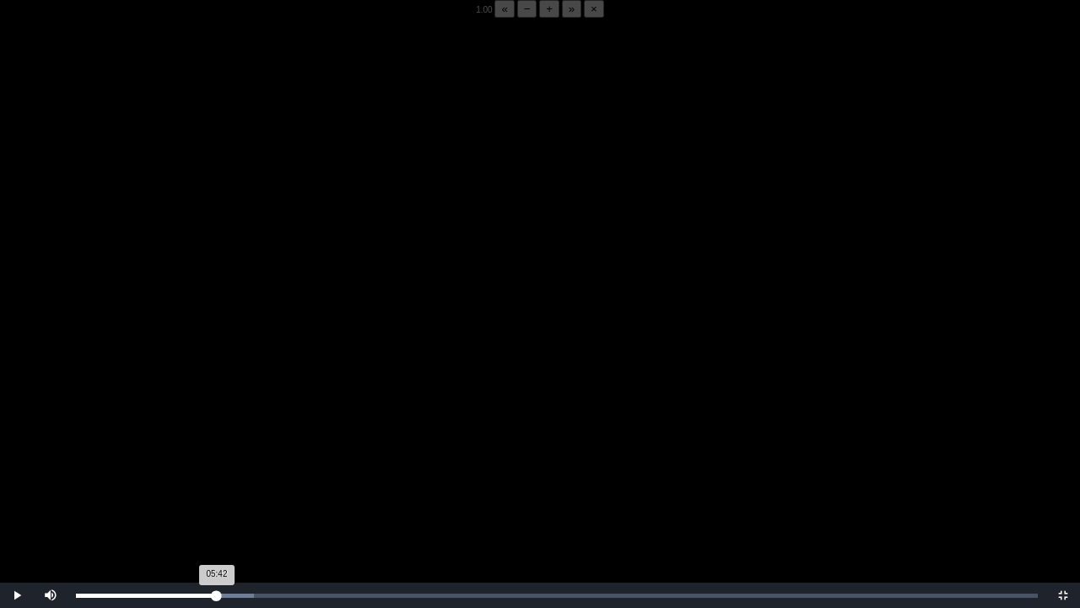
click at [217, 475] on div "05:42 Progress : 0%" at bounding box center [146, 595] width 141 height 4
click at [218, 475] on div "05:53 Progress : 0%" at bounding box center [148, 595] width 145 height 4
click at [517, 18] on button "−" at bounding box center [527, 9] width 20 height 18
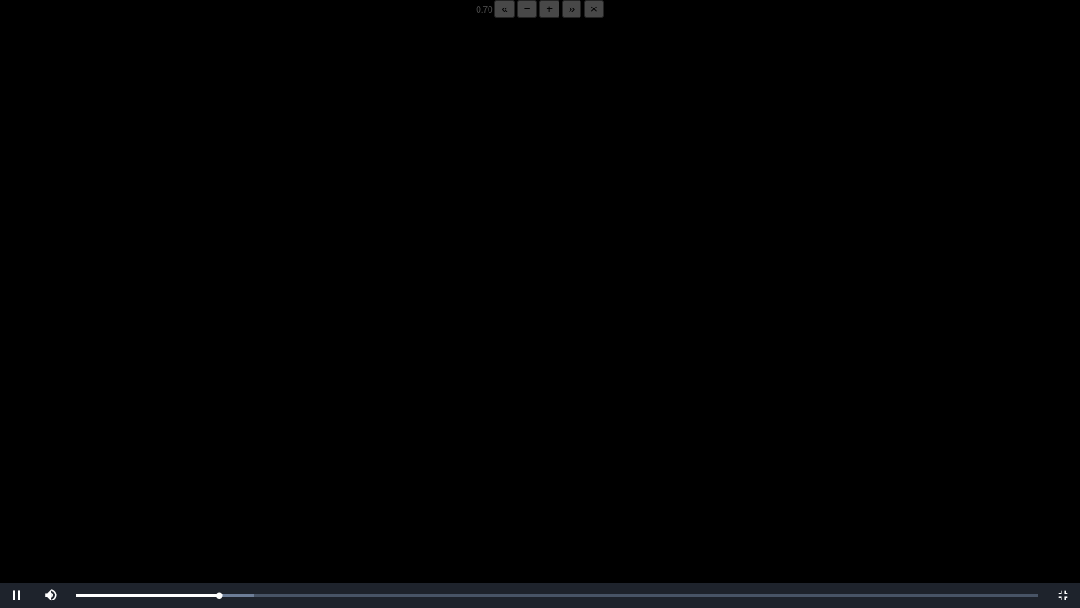
click at [517, 18] on button "−" at bounding box center [527, 9] width 20 height 18
click at [218, 475] on div "05:44 Progress : 0%" at bounding box center [148, 595] width 144 height 4
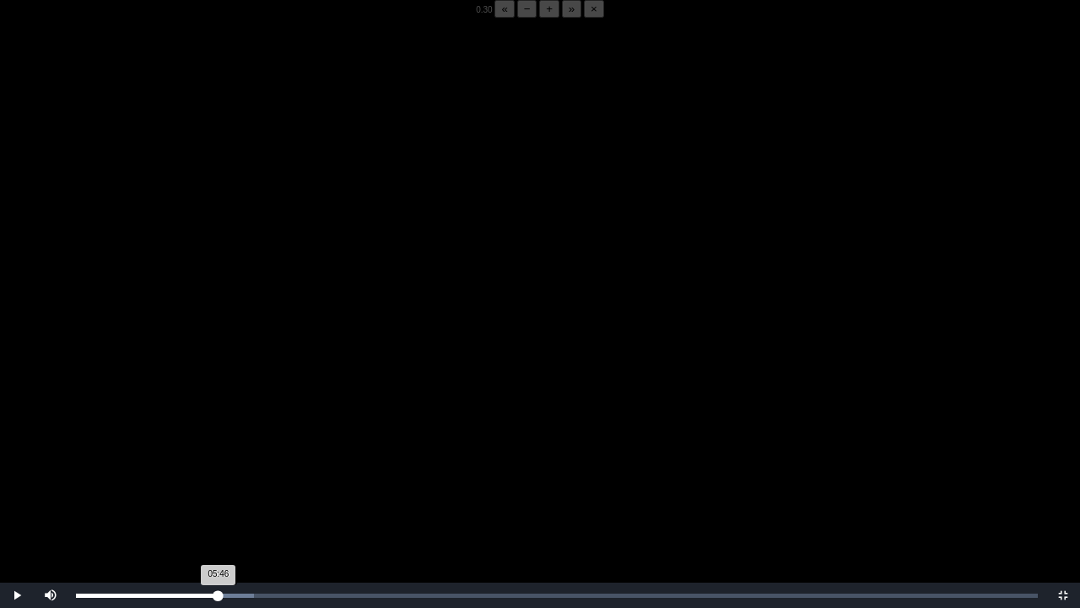
click at [219, 475] on div "05:46 Progress : 0%" at bounding box center [147, 595] width 143 height 4
click at [212, 475] on div "Loaded : 0% 05:30 05:30 Progress : 0%" at bounding box center [557, 594] width 979 height 25
click at [218, 475] on div "Loaded : 0% 05:44 05:30 Progress : 0%" at bounding box center [557, 595] width 962 height 4
click at [218, 475] on div "05:52 Progress : 0%" at bounding box center [147, 595] width 142 height 4
click at [214, 475] on div "05:36 Progress : 0%" at bounding box center [145, 595] width 138 height 4
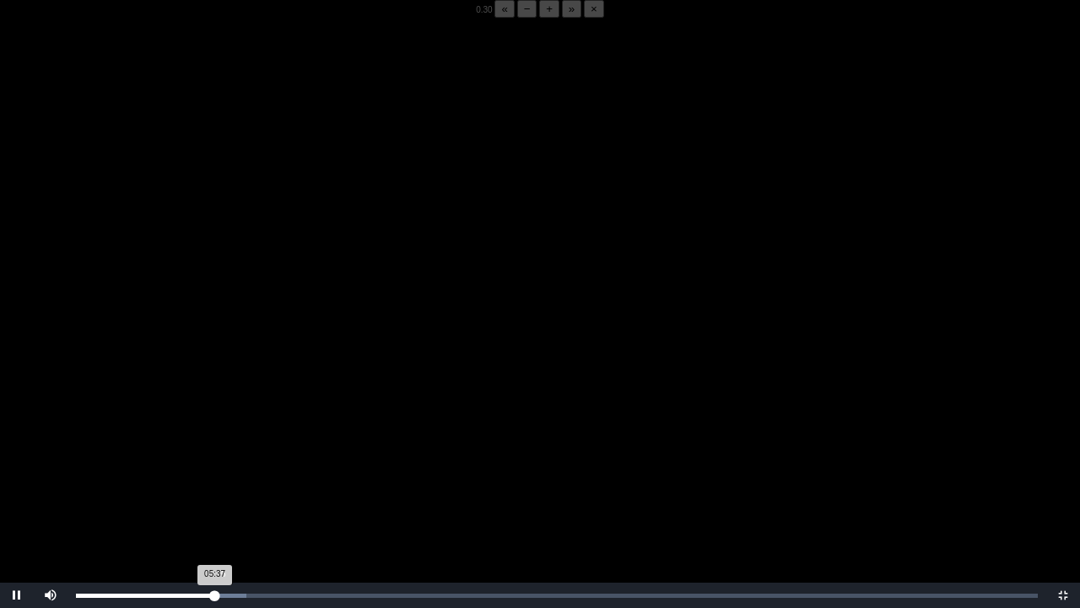
click at [214, 475] on div "05:37 Progress : 0%" at bounding box center [145, 595] width 139 height 4
click at [214, 475] on div "05:40 Progress : 0%" at bounding box center [145, 595] width 138 height 4
click at [539, 18] on button "+" at bounding box center [549, 9] width 20 height 18
click at [221, 475] on div "05:52 Progress : 0%" at bounding box center [149, 595] width 146 height 4
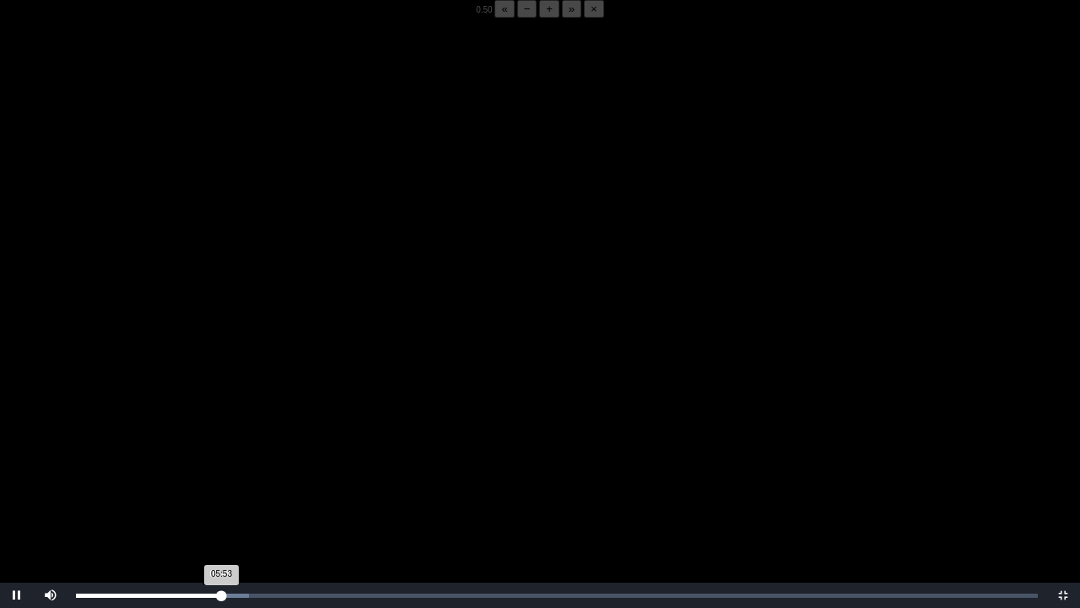
click at [219, 475] on div "05:53 Progress : 0%" at bounding box center [148, 595] width 145 height 4
click at [219, 475] on div "05:49 Progress : 0%" at bounding box center [147, 595] width 143 height 4
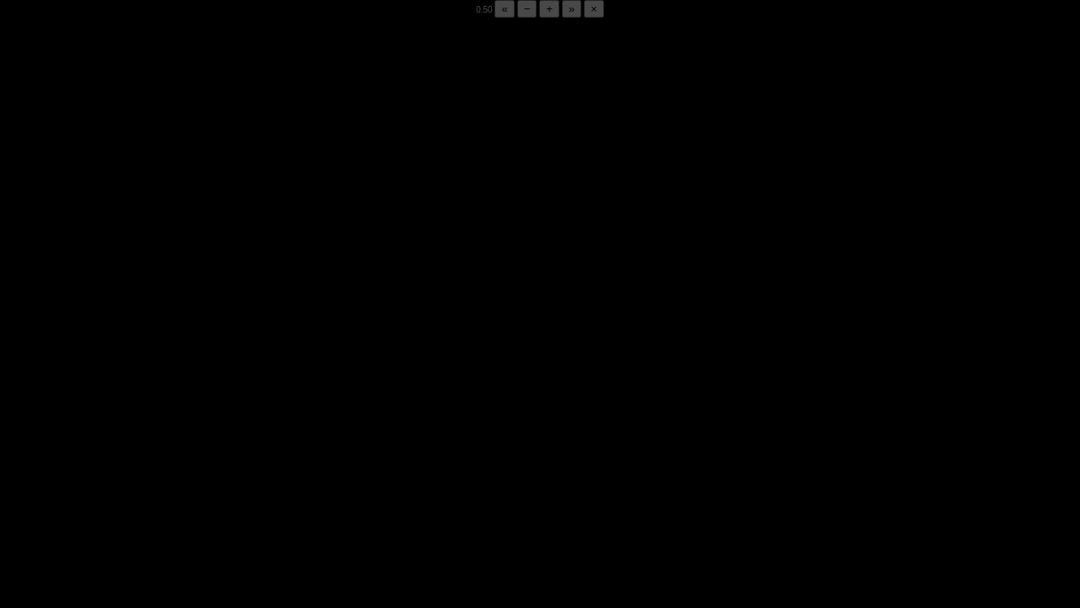
click at [219, 475] on div "05:52 Progress : 0%" at bounding box center [148, 595] width 145 height 4
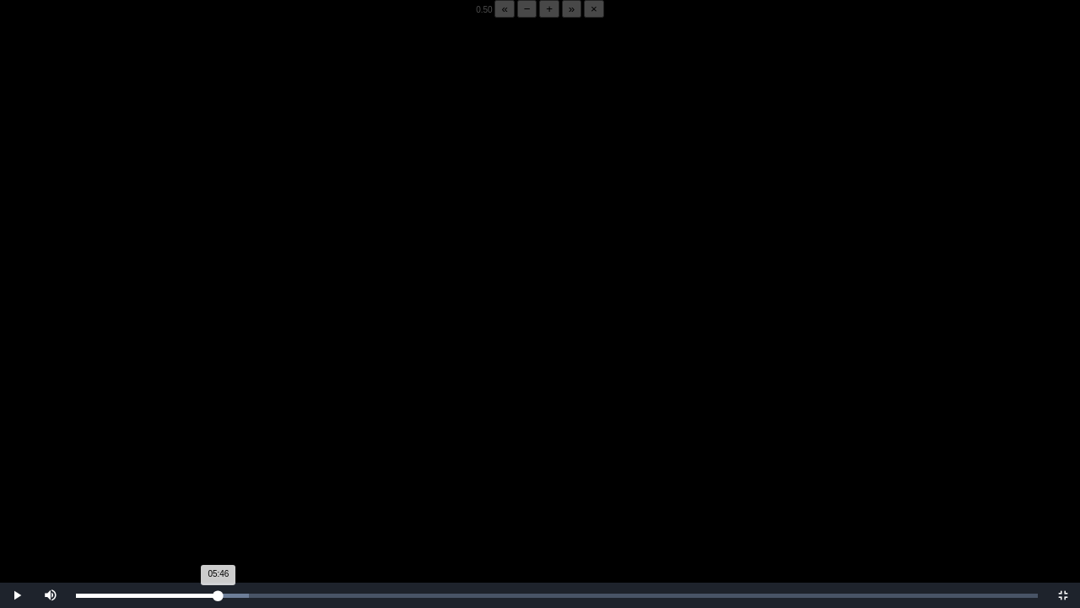
click at [219, 475] on div "05:46 Progress : 0%" at bounding box center [147, 595] width 143 height 4
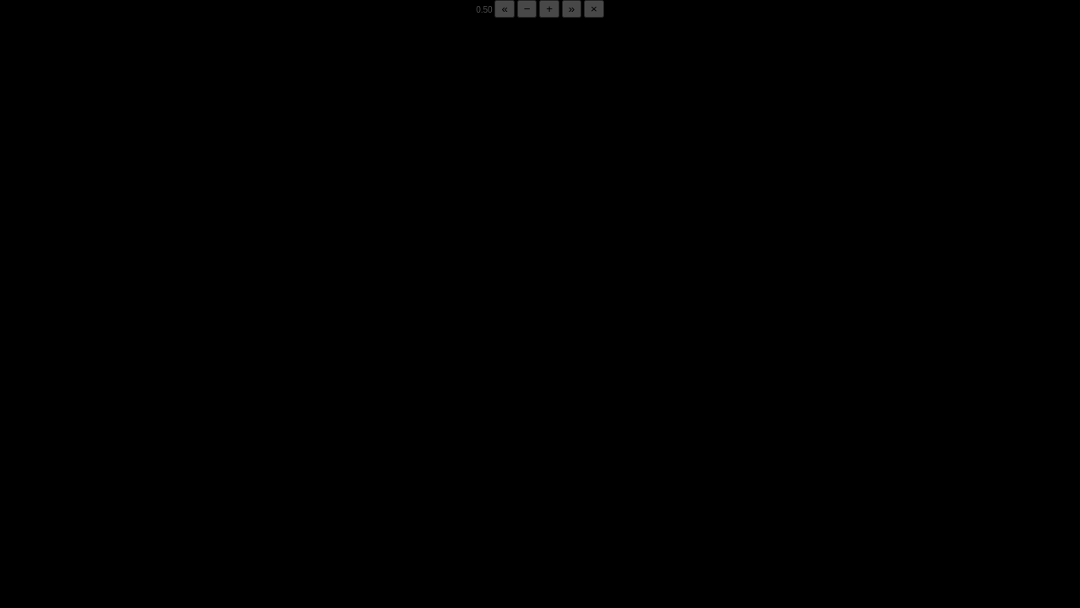
click at [219, 475] on div "05:52 Progress : 0%" at bounding box center [148, 595] width 145 height 4
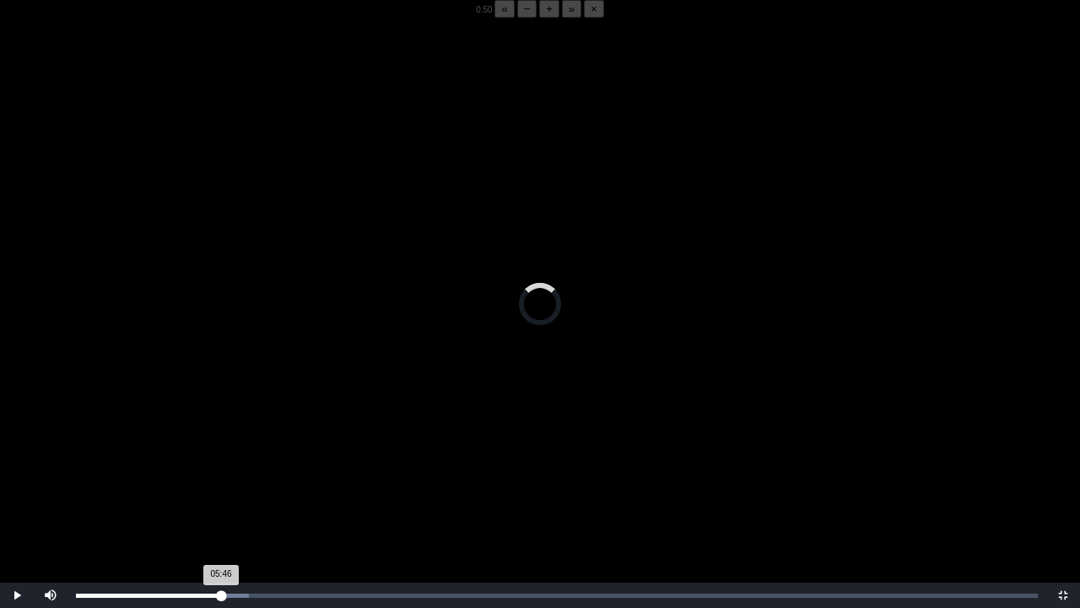
click at [219, 475] on div "05:46 Progress : 0%" at bounding box center [148, 595] width 145 height 4
click at [221, 475] on div "05:54 Progress : 0%" at bounding box center [149, 595] width 146 height 4
click at [219, 475] on div "05:53 Progress : 0%" at bounding box center [148, 595] width 145 height 4
click at [366, 475] on div "Loaded : 0% 11:51 05:50 Progress : 0%" at bounding box center [557, 594] width 979 height 25
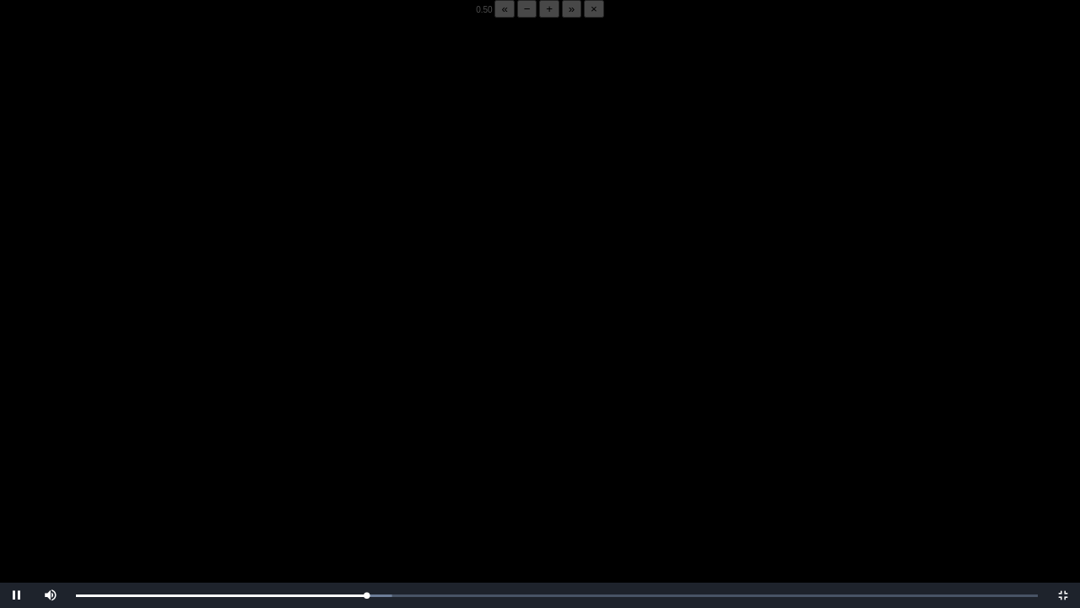
click at [539, 18] on button "+" at bounding box center [549, 9] width 20 height 18
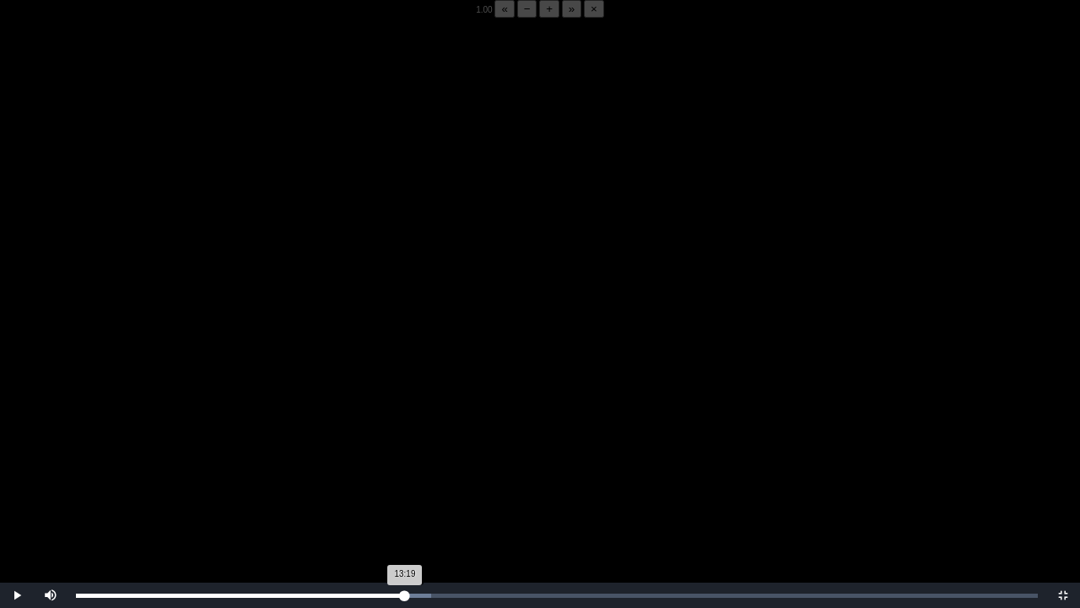
click at [405, 475] on div "13:19 Progress : 0%" at bounding box center [240, 595] width 329 height 4
click at [399, 475] on div "13:05 Progress : 0%" at bounding box center [240, 595] width 329 height 4
click at [398, 475] on div "Loaded : 0% 13:03 13:03 Progress : 0%" at bounding box center [557, 594] width 979 height 25
click at [493, 475] on div "Loaded : 0% 16:53 16:53 Progress : 0%" at bounding box center [557, 594] width 979 height 25
click at [554, 475] on div "Loaded : 0% 19:20 16:54 Progress : 0%" at bounding box center [557, 594] width 979 height 25
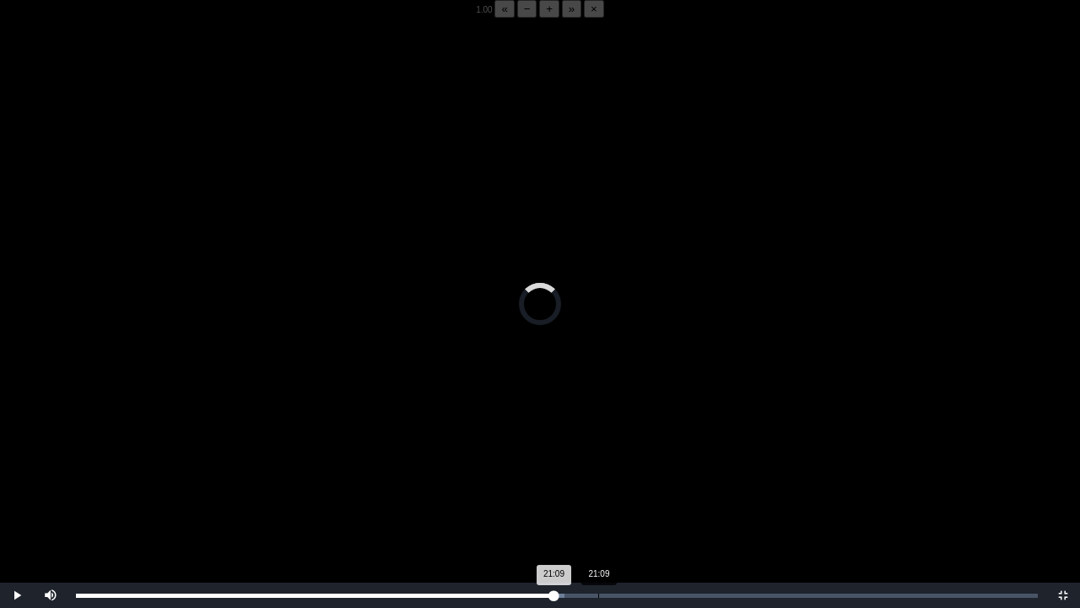
click at [598, 475] on div "21:09" at bounding box center [598, 595] width 1 height 4
click at [680, 475] on div "24:28" at bounding box center [680, 595] width 1 height 4
click at [729, 475] on div "Loaded : 0% 26:27 24:28 Progress : 0%" at bounding box center [557, 594] width 979 height 25
click at [781, 475] on div "Loaded : 0% 28:34 28:34 Progress : 0%" at bounding box center [557, 594] width 979 height 25
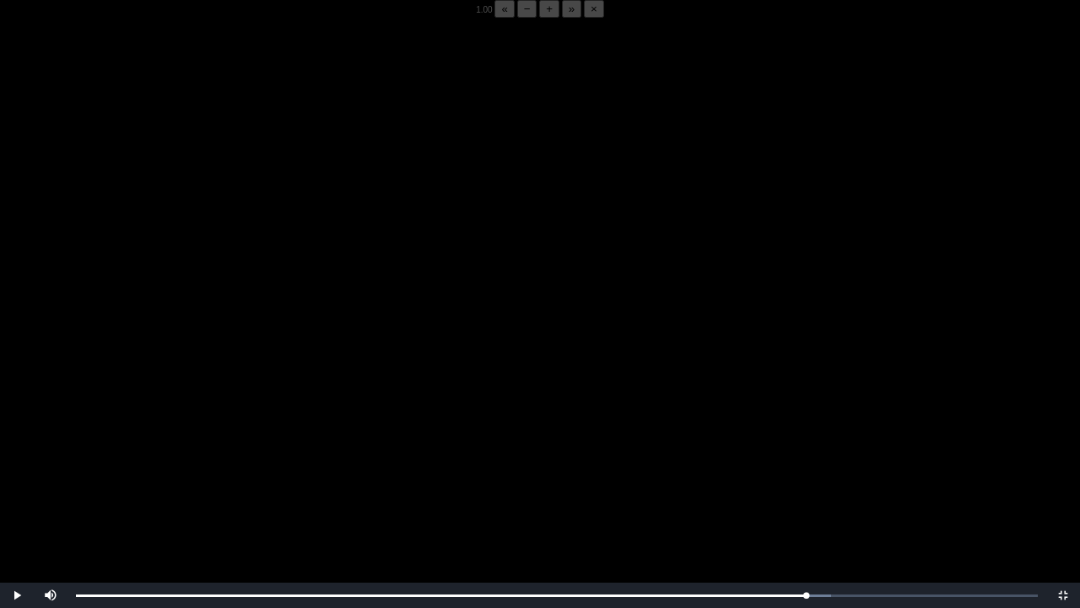
click at [563, 439] on video "Video Player" at bounding box center [540, 322] width 1080 height 608
click at [638, 431] on video "Video Player" at bounding box center [540, 322] width 1080 height 608
click at [773, 475] on video "Video Player" at bounding box center [540, 322] width 1080 height 608
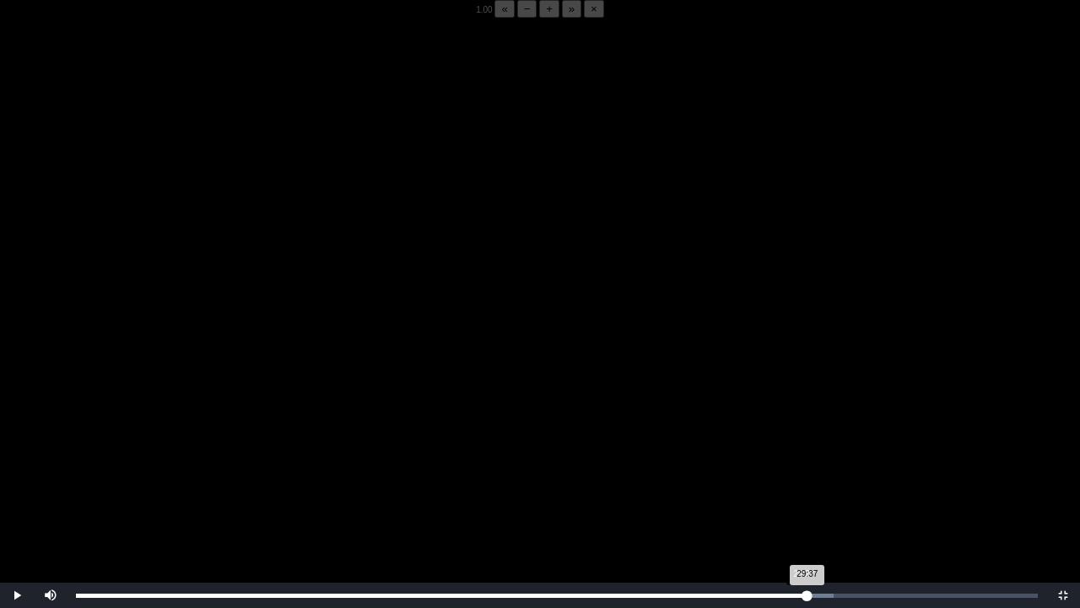
click at [803, 475] on div "29:37 Progress : 0%" at bounding box center [442, 595] width 732 height 4
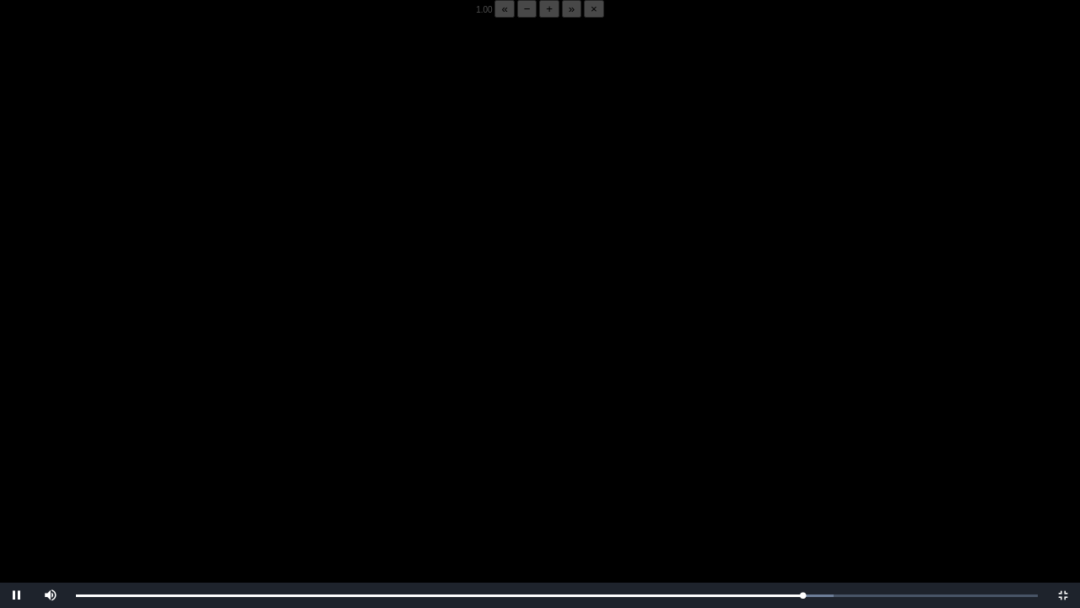
click at [812, 475] on video "Video Player" at bounding box center [540, 322] width 1080 height 608
click at [598, 429] on video "Video Player" at bounding box center [540, 322] width 1080 height 608
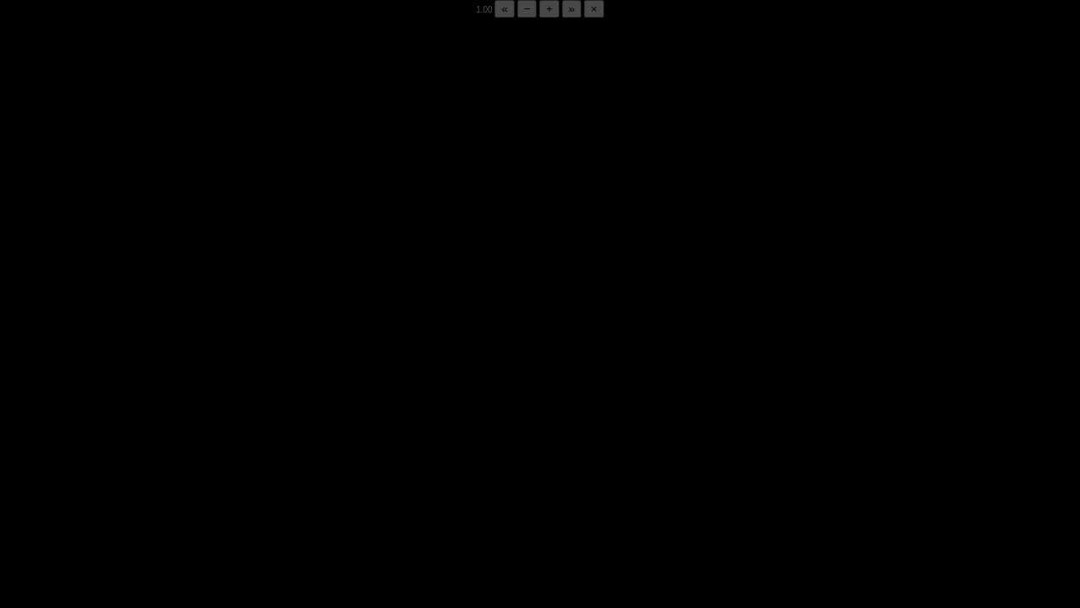
click at [598, 429] on video "Video Player" at bounding box center [540, 322] width 1080 height 608
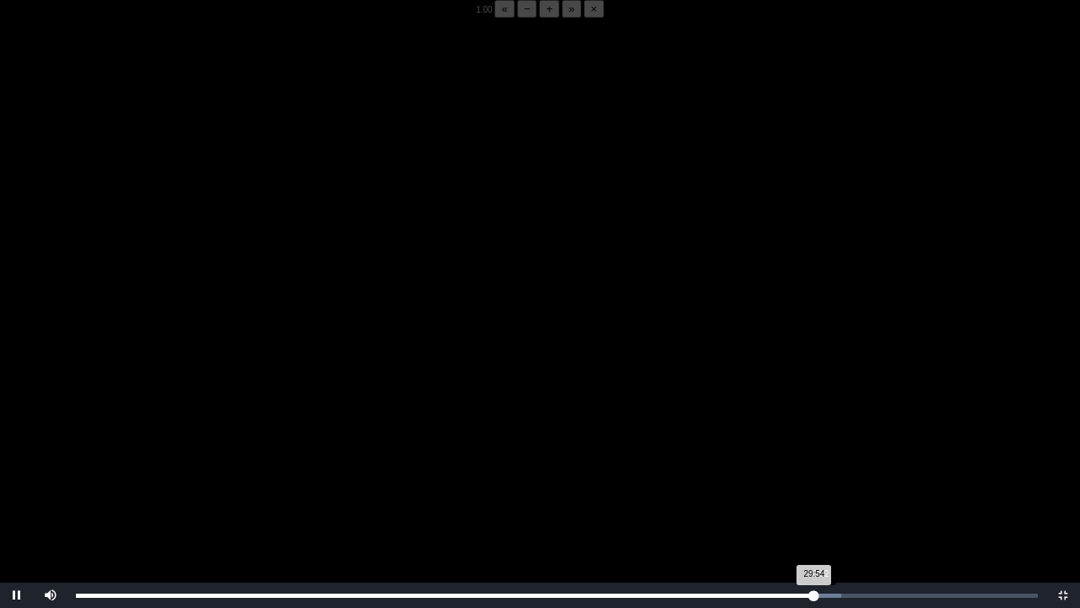
click at [814, 475] on div "29:54 Progress : 0%" at bounding box center [445, 595] width 738 height 4
click at [835, 475] on div "30:49 Progress : 0%" at bounding box center [455, 595] width 759 height 4
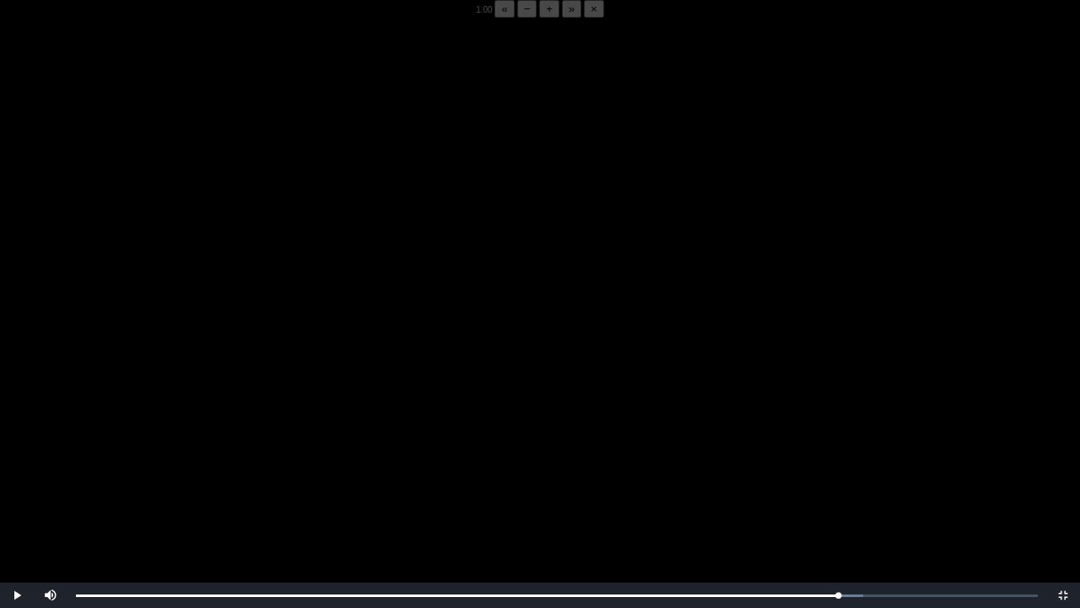
click at [803, 475] on video "Video Player" at bounding box center [540, 322] width 1080 height 608
click at [771, 428] on video "Video Player" at bounding box center [540, 322] width 1080 height 608
click at [791, 397] on video "Video Player" at bounding box center [540, 322] width 1080 height 608
click at [719, 371] on video "Video Player" at bounding box center [540, 322] width 1080 height 608
click at [748, 392] on video "Video Player" at bounding box center [540, 322] width 1080 height 608
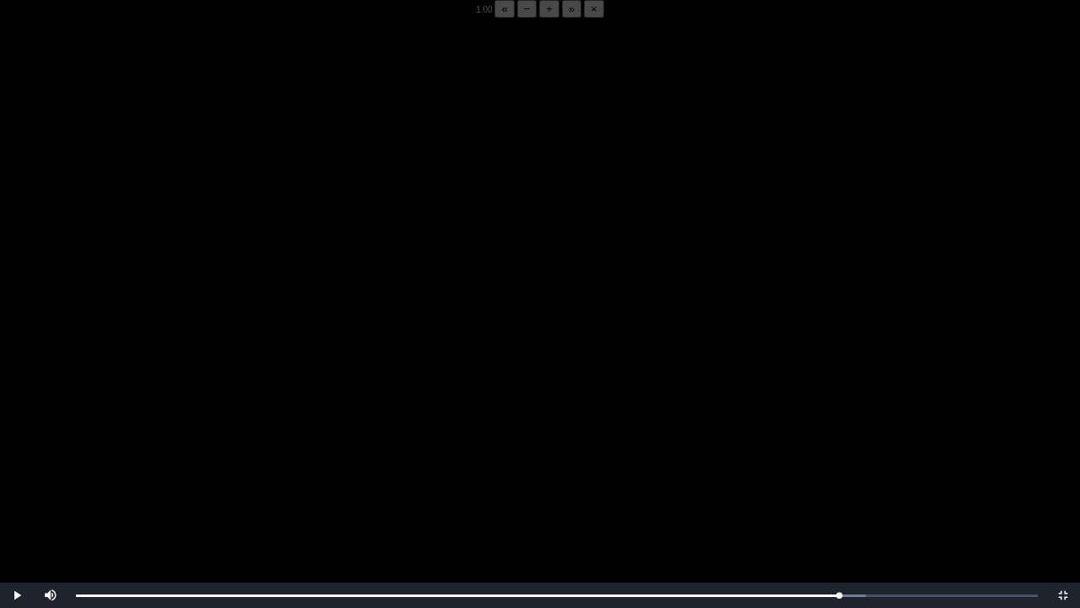
click at [748, 392] on video "Video Player" at bounding box center [540, 322] width 1080 height 608
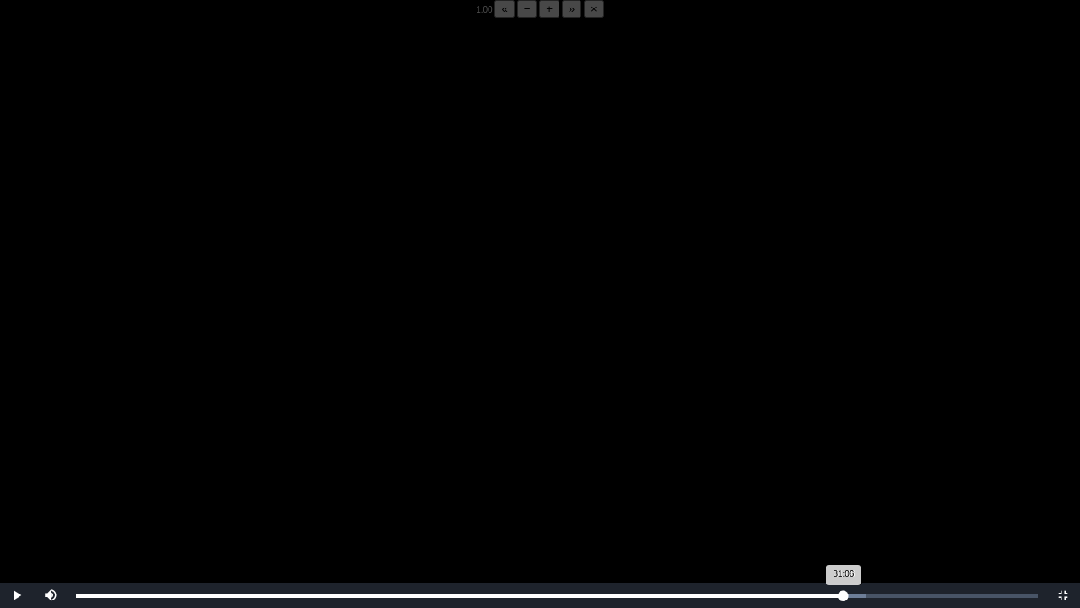
click at [844, 475] on div "31:06 Progress : 0%" at bounding box center [460, 595] width 768 height 4
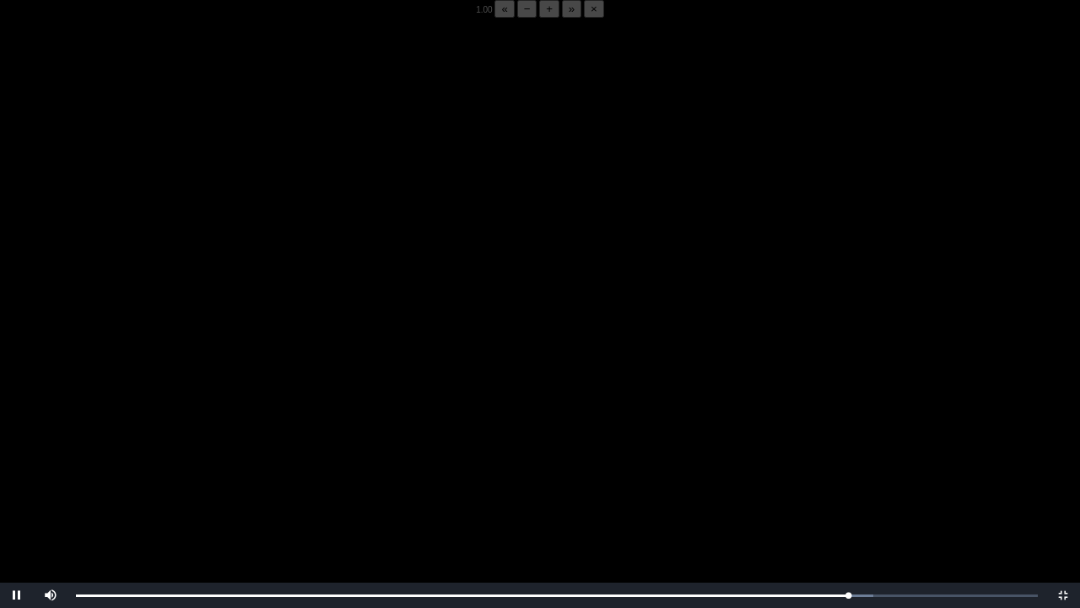
click at [791, 475] on video "Video Player" at bounding box center [540, 322] width 1080 height 608
click at [683, 475] on video "Video Player" at bounding box center [540, 322] width 1080 height 608
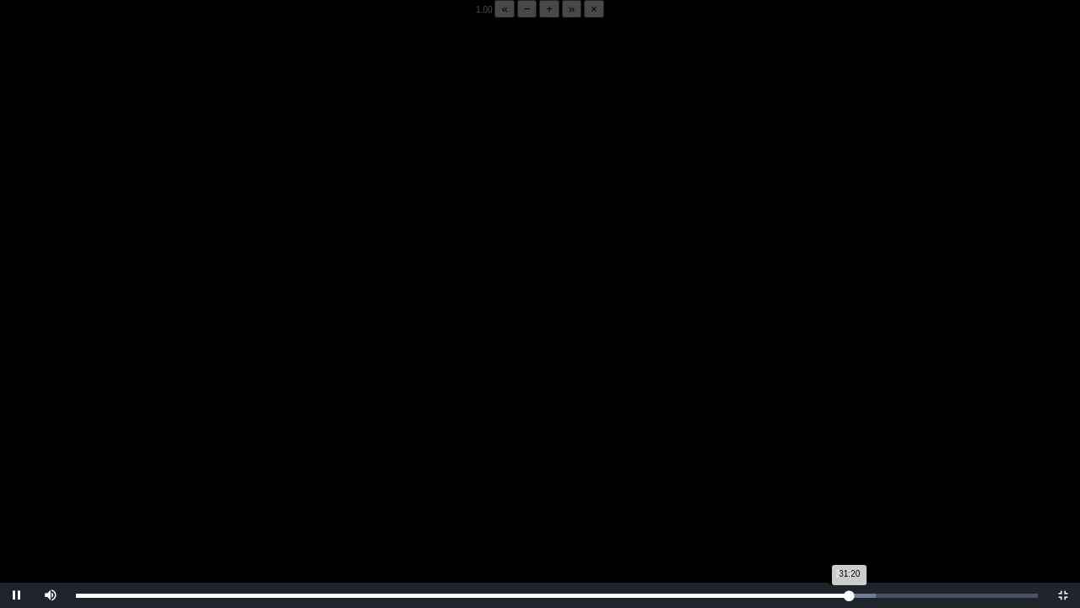
click at [845, 475] on div "31:20 Progress : 0%" at bounding box center [463, 595] width 774 height 4
click at [848, 475] on div "31:21 Progress : 0%" at bounding box center [463, 595] width 774 height 4
click at [847, 475] on div "31:17 Progress : 0%" at bounding box center [462, 595] width 773 height 4
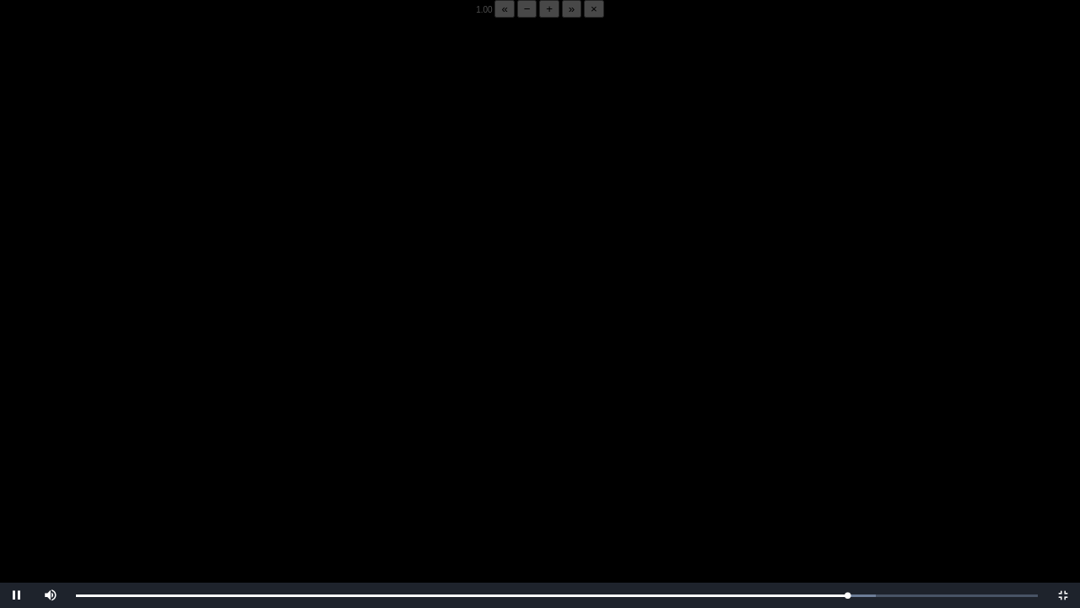
click at [808, 475] on video "Video Player" at bounding box center [540, 322] width 1080 height 608
click at [817, 475] on video "Video Player" at bounding box center [540, 322] width 1080 height 608
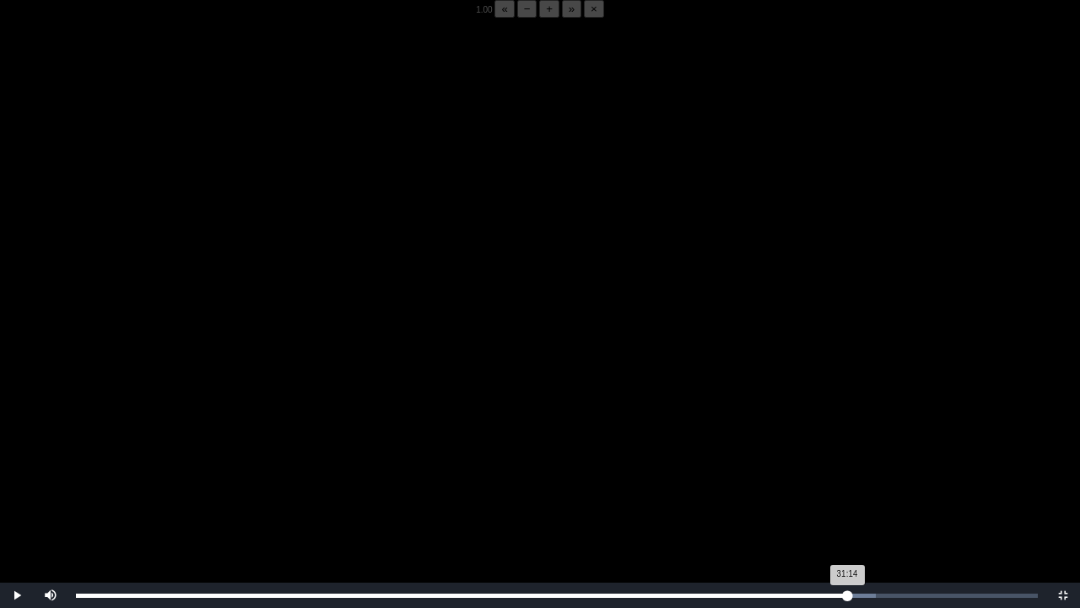
click at [847, 475] on div "31:14 Progress : 0%" at bounding box center [461, 595] width 771 height 4
click at [845, 475] on div "31:10 Progress : 0%" at bounding box center [461, 595] width 770 height 4
click at [844, 475] on div "31:14 Progress : 0%" at bounding box center [461, 595] width 771 height 4
click at [852, 475] on div "31:25 Progress : 0%" at bounding box center [464, 595] width 776 height 4
click at [856, 475] on div "31:35 Progress : 0%" at bounding box center [466, 595] width 780 height 4
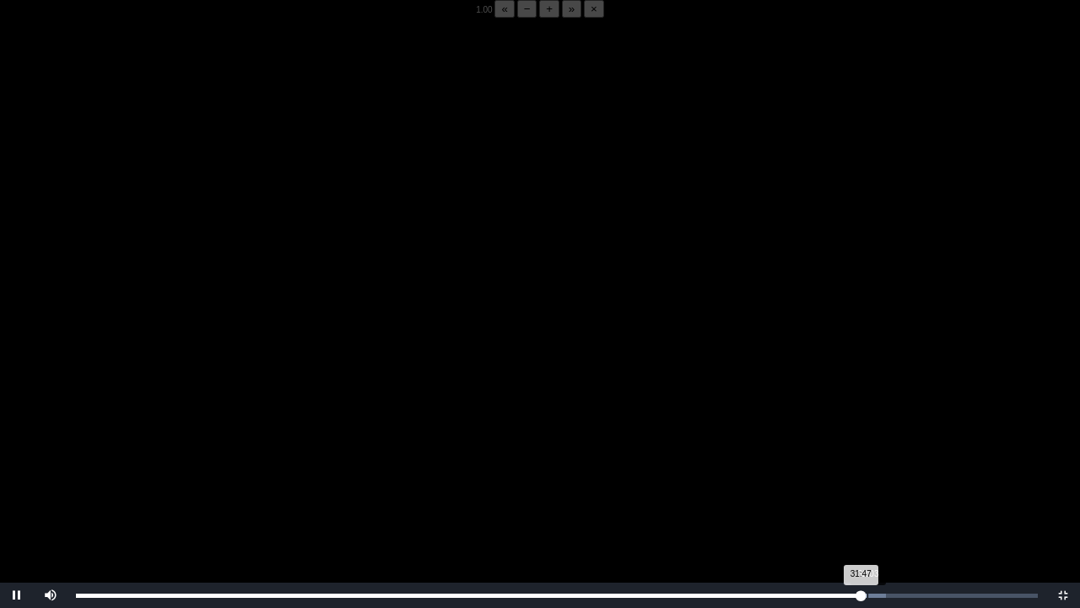
click at [868, 475] on div "Loaded : 0% 32:03 31:47 Progress : 0%" at bounding box center [557, 595] width 962 height 4
click at [868, 475] on div "32:06 Progress : 0%" at bounding box center [472, 595] width 792 height 4
click at [874, 475] on div "32:20 Progress : 0%" at bounding box center [475, 595] width 798 height 4
click at [878, 475] on div "32:30 Progress : 0%" at bounding box center [477, 595] width 802 height 4
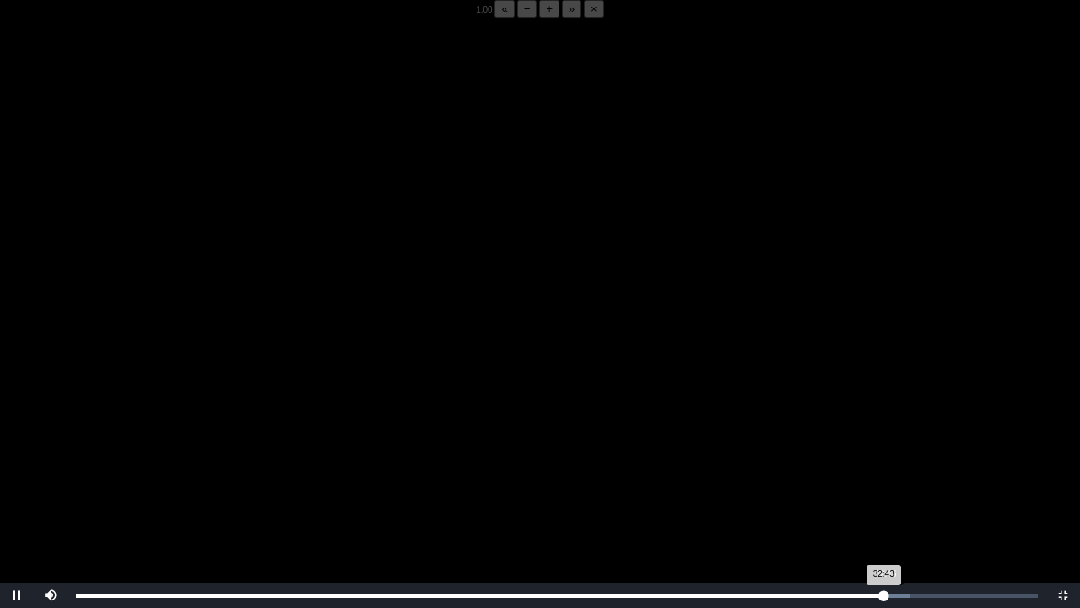
click at [883, 475] on div "32:43 Progress : 0%" at bounding box center [480, 595] width 808 height 4
click at [891, 475] on div "33:01 Progress : 0%" at bounding box center [483, 595] width 815 height 4
click at [892, 475] on div "Loaded : 0% 33:03 33:03 Progress : 0%" at bounding box center [557, 594] width 979 height 25
click at [888, 475] on div "33:03 Progress : 0%" at bounding box center [484, 595] width 816 height 4
click at [888, 475] on div "32:57 Progress : 0%" at bounding box center [482, 595] width 813 height 4
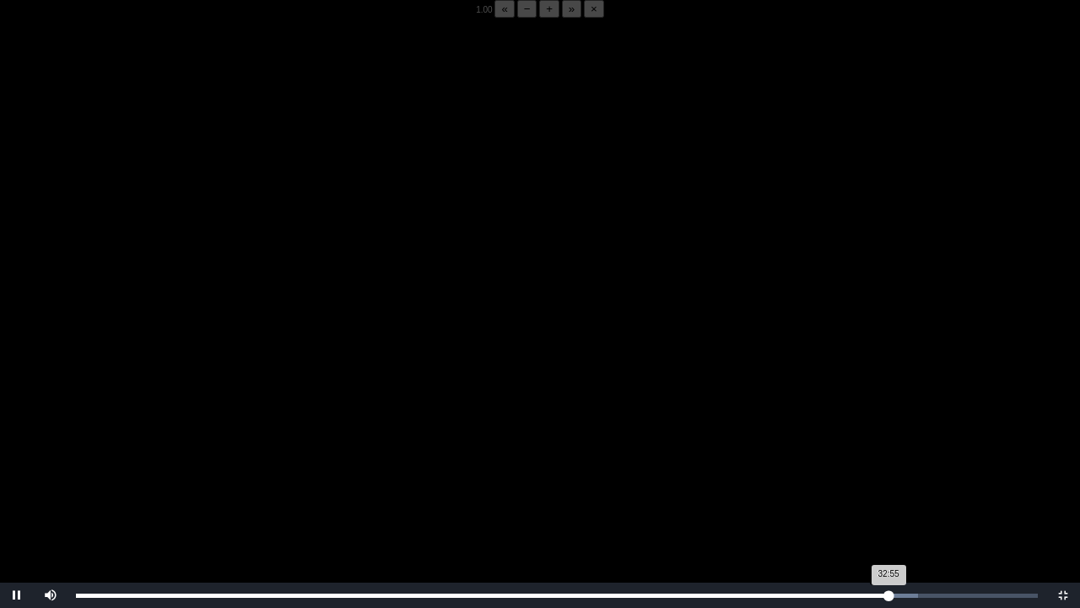
click at [887, 475] on div "32:55 Progress : 0%" at bounding box center [482, 595] width 813 height 4
click at [907, 475] on div "33:40 Progress : 0%" at bounding box center [492, 595] width 832 height 4
click at [907, 475] on div "33:41 Progress : 0%" at bounding box center [492, 595] width 832 height 4
click at [907, 475] on div "33:40 Progress : 0%" at bounding box center [491, 595] width 831 height 4
click at [905, 475] on div "33:41 Progress : 0%" at bounding box center [491, 595] width 831 height 4
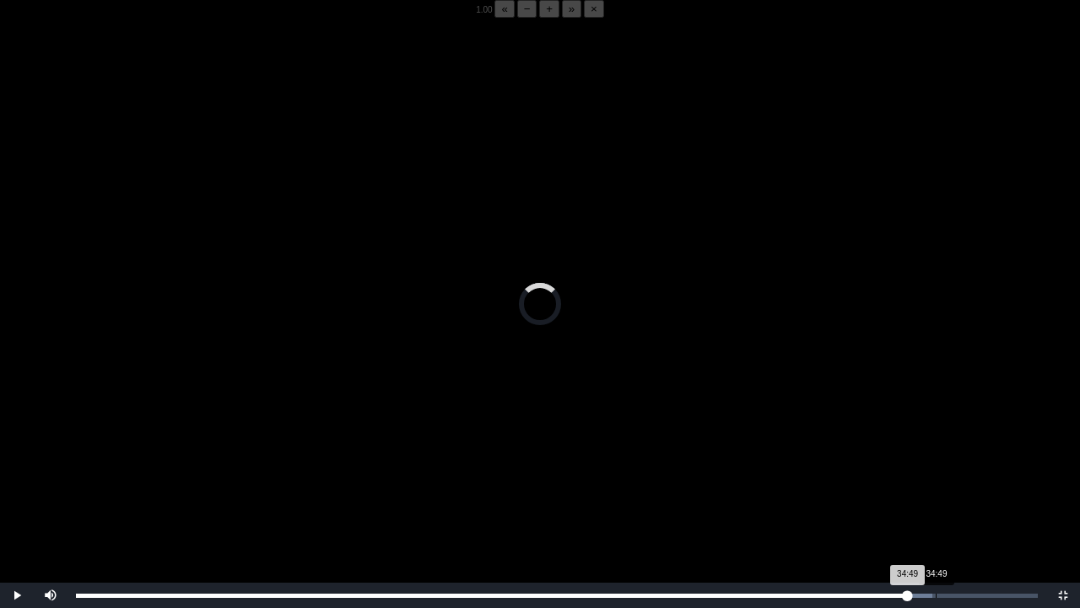
click at [936, 475] on div "Loaded : 0% 34:49 34:49 Progress : 0%" at bounding box center [557, 594] width 979 height 25
click at [955, 475] on div "35:37" at bounding box center [955, 595] width 1 height 4
click at [964, 475] on div "35:59" at bounding box center [964, 595] width 1 height 4
click at [989, 475] on div "Loaded : 0% 36:59 36:59 Progress : 0%" at bounding box center [557, 594] width 979 height 25
click at [999, 475] on div "Loaded : 0% 37:23 37:23 Progress : 0%" at bounding box center [557, 594] width 979 height 25
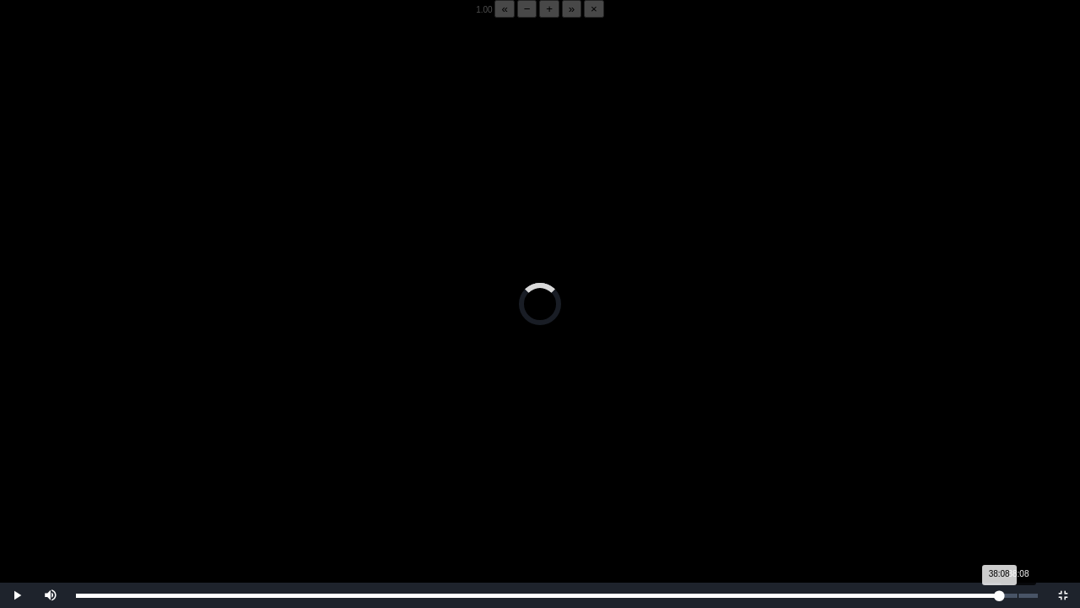
click at [1018, 475] on div "Loaded : 0% 38:08 38:08 Progress : 0%" at bounding box center [557, 594] width 979 height 25
click at [1032, 475] on div "38:43" at bounding box center [1032, 595] width 1 height 4
click at [456, 475] on div "Loaded : 0% 15:18 38:50 Progress : 0%" at bounding box center [557, 594] width 979 height 25
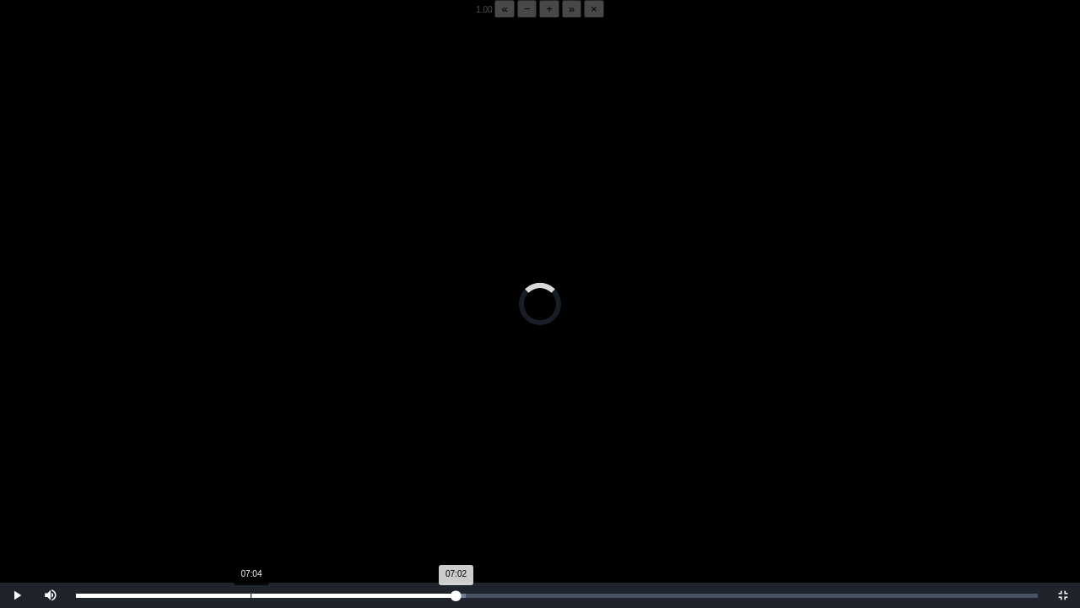
click at [250, 475] on div "07:02 Progress : 0%" at bounding box center [266, 595] width 381 height 4
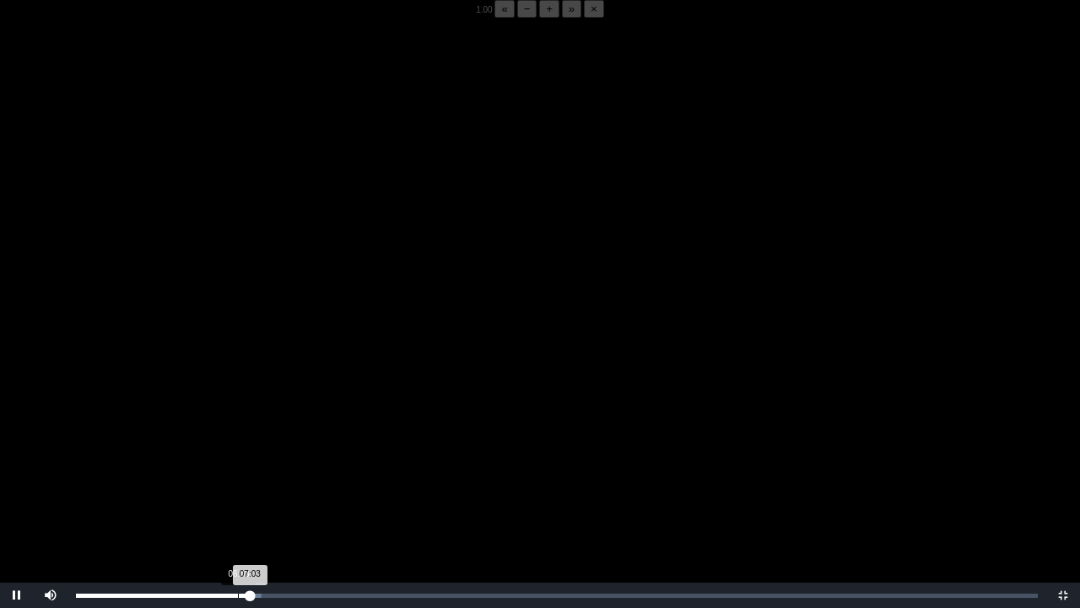
click at [238, 475] on div "06:33" at bounding box center [238, 595] width 1 height 4
click at [224, 475] on div "06:34 Progress : 0%" at bounding box center [157, 595] width 162 height 4
click at [218, 475] on div "05:44 Progress : 0%" at bounding box center [150, 595] width 149 height 4
click at [222, 475] on div "05:54 Progress : 0%" at bounding box center [149, 595] width 146 height 4
click at [219, 475] on div "05:46 Progress : 0%" at bounding box center [149, 595] width 146 height 4
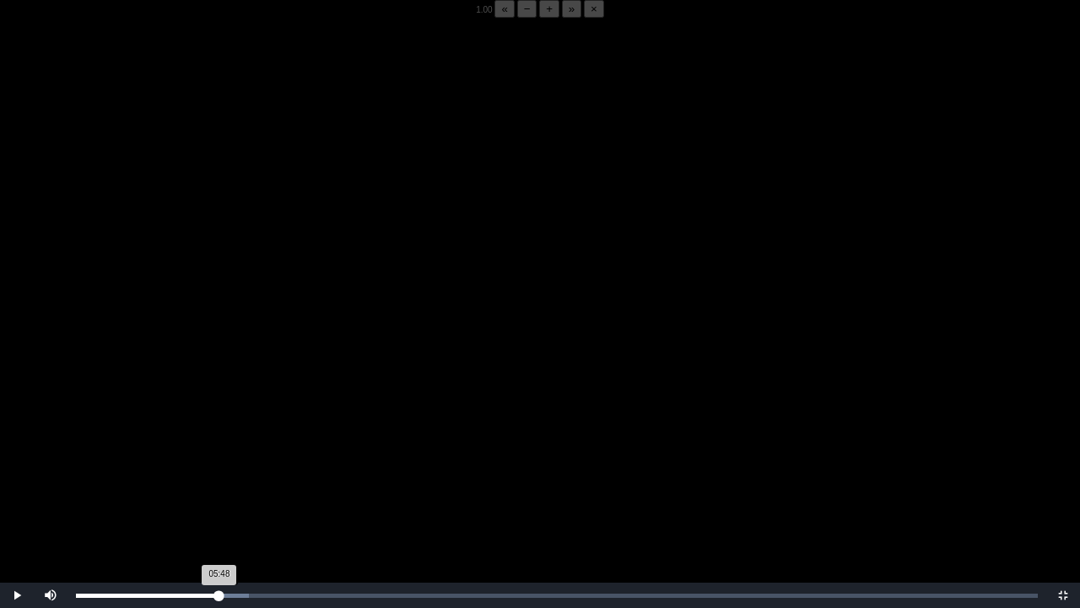
click at [219, 475] on div "05:48 Progress : 0%" at bounding box center [147, 595] width 143 height 4
click at [220, 475] on div "05:50 Progress : 0%" at bounding box center [148, 595] width 144 height 4
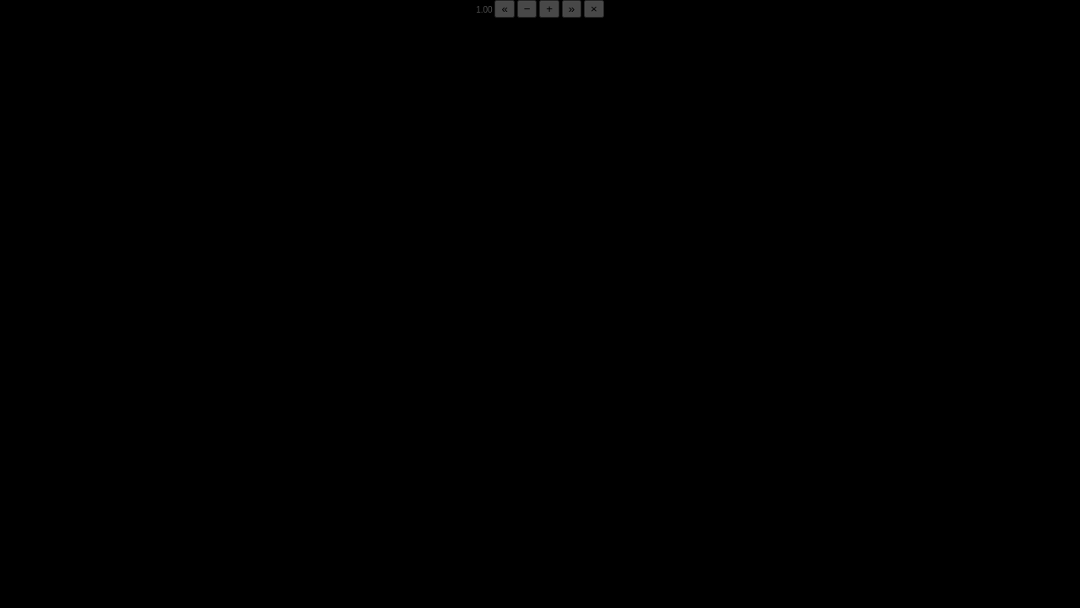
click at [218, 475] on div "05:53 Progress : 0%" at bounding box center [148, 595] width 145 height 4
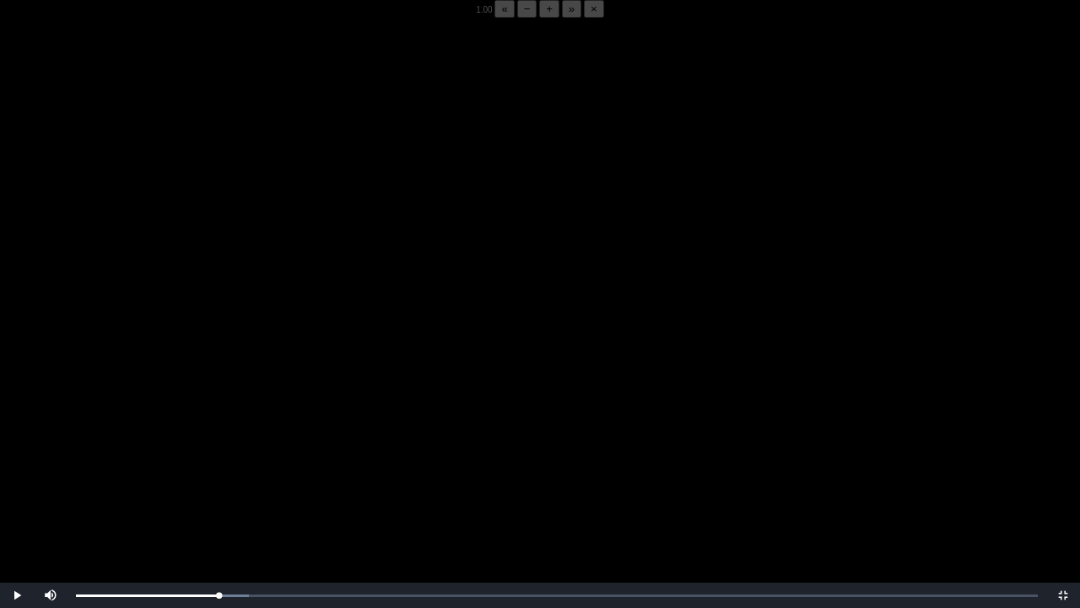
click at [452, 435] on video "Video Player" at bounding box center [540, 322] width 1080 height 608
